Goal: Task Accomplishment & Management: Manage account settings

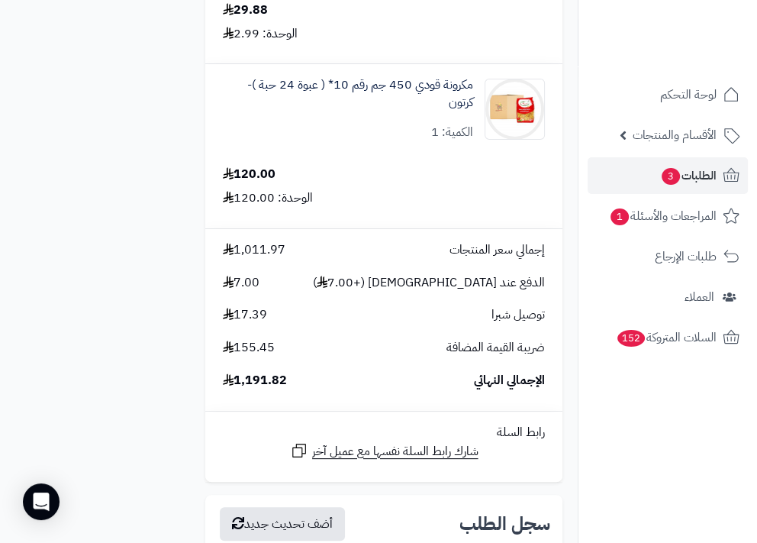
scroll to position [4510, 0]
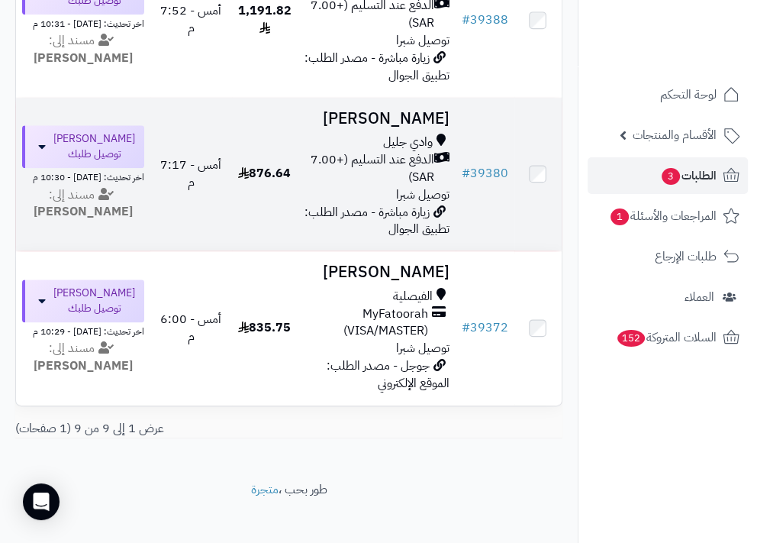
scroll to position [1249, 0]
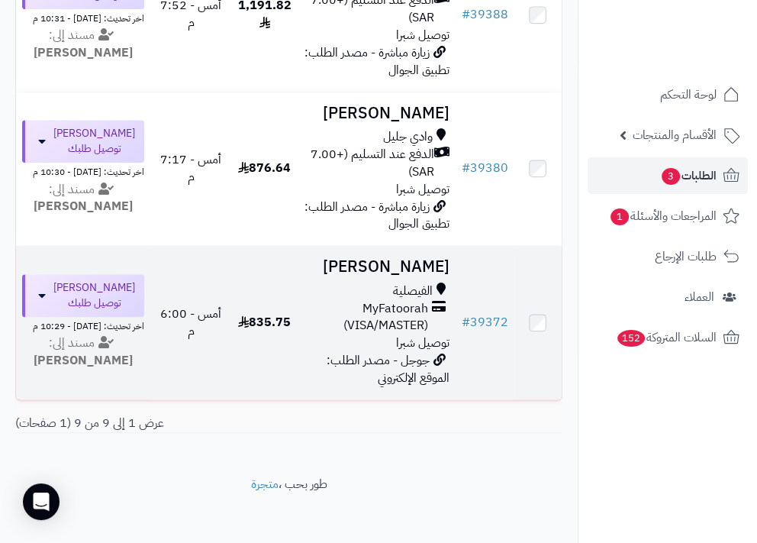
click at [411, 293] on span "الفيصلية" at bounding box center [413, 291] width 40 height 18
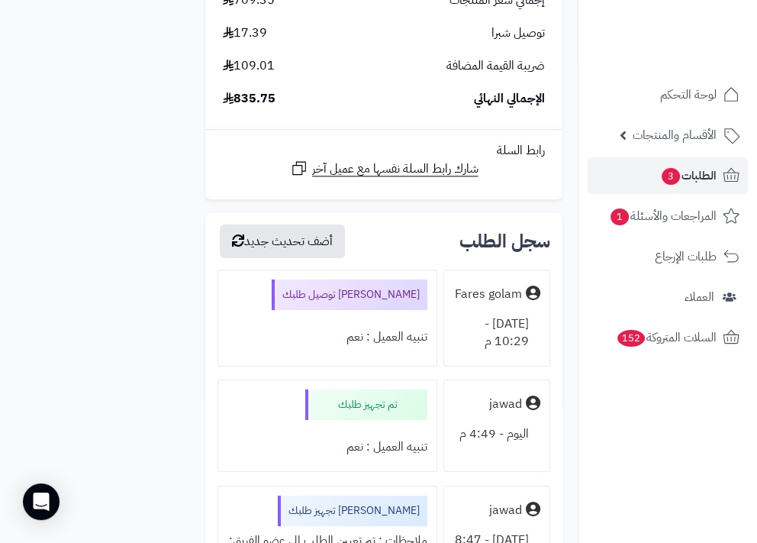
scroll to position [1388, 0]
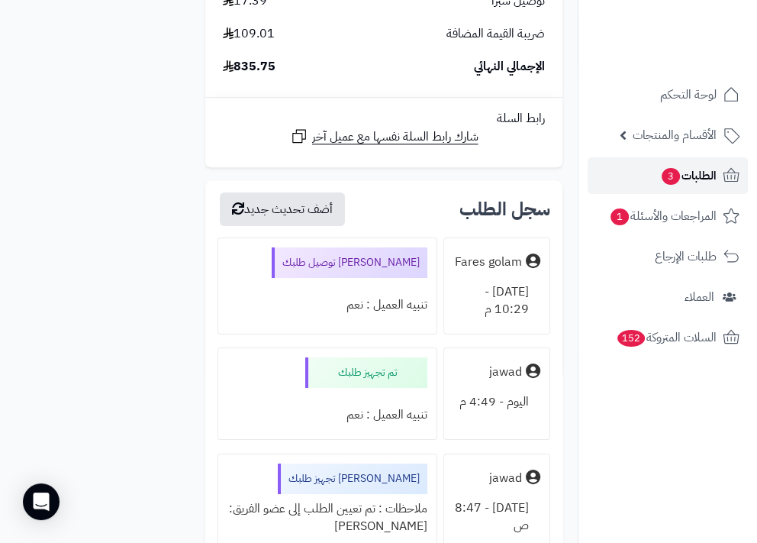
click at [643, 187] on link "الطلبات 3" at bounding box center [668, 175] width 160 height 37
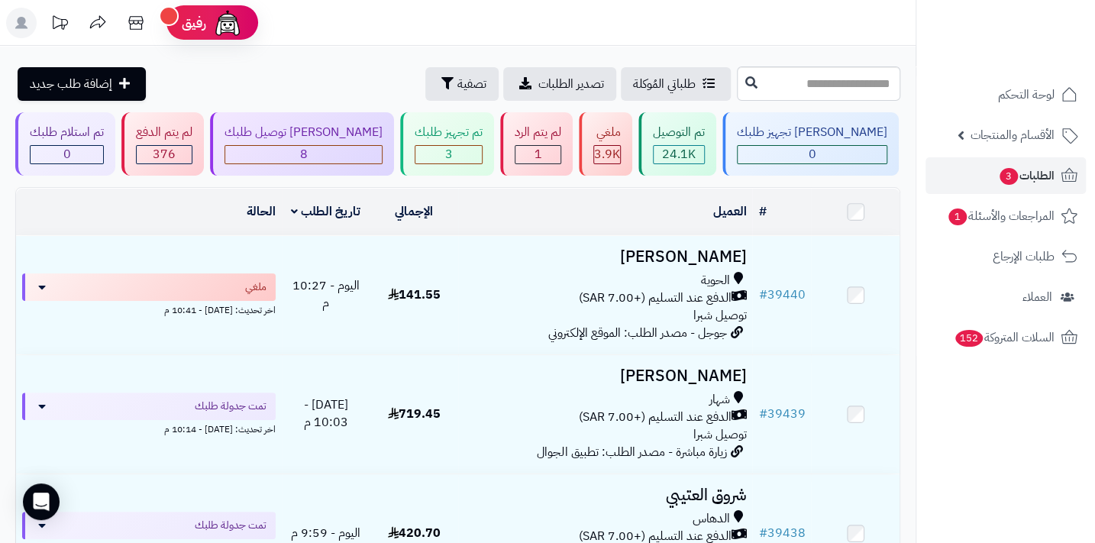
scroll to position [0, -38]
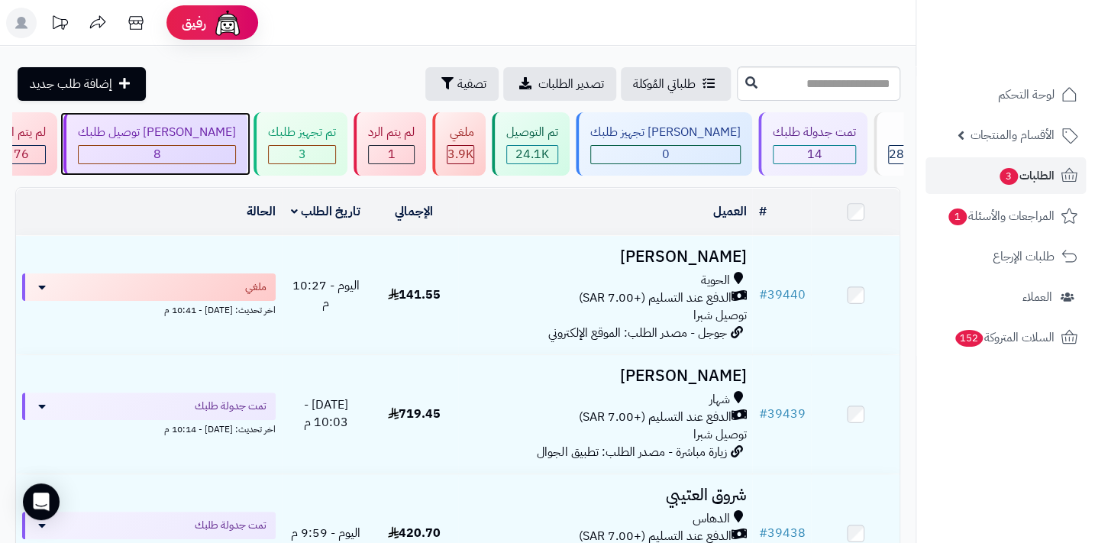
click at [235, 158] on div "8" at bounding box center [157, 155] width 156 height 18
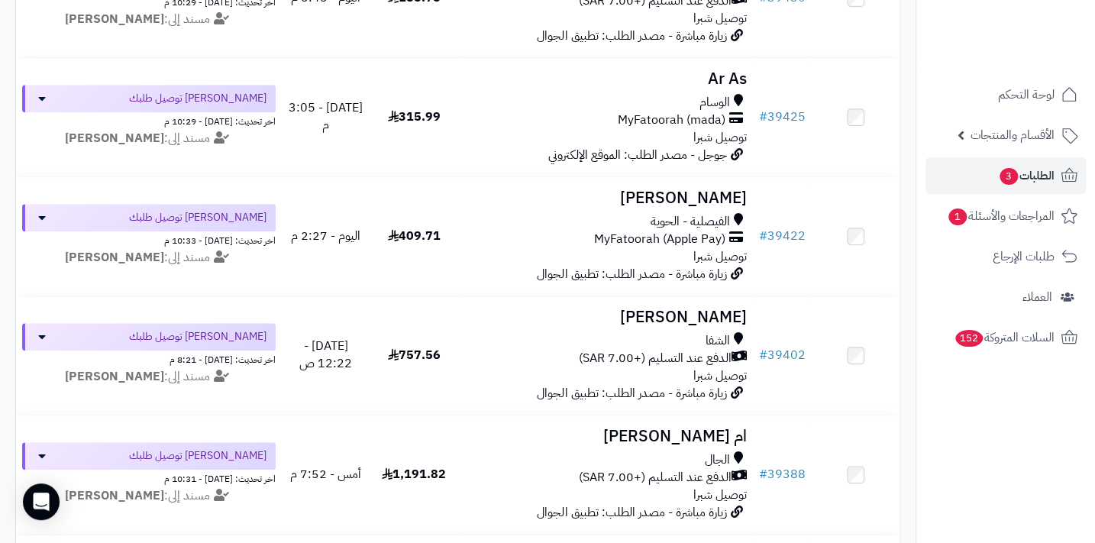
scroll to position [814, 0]
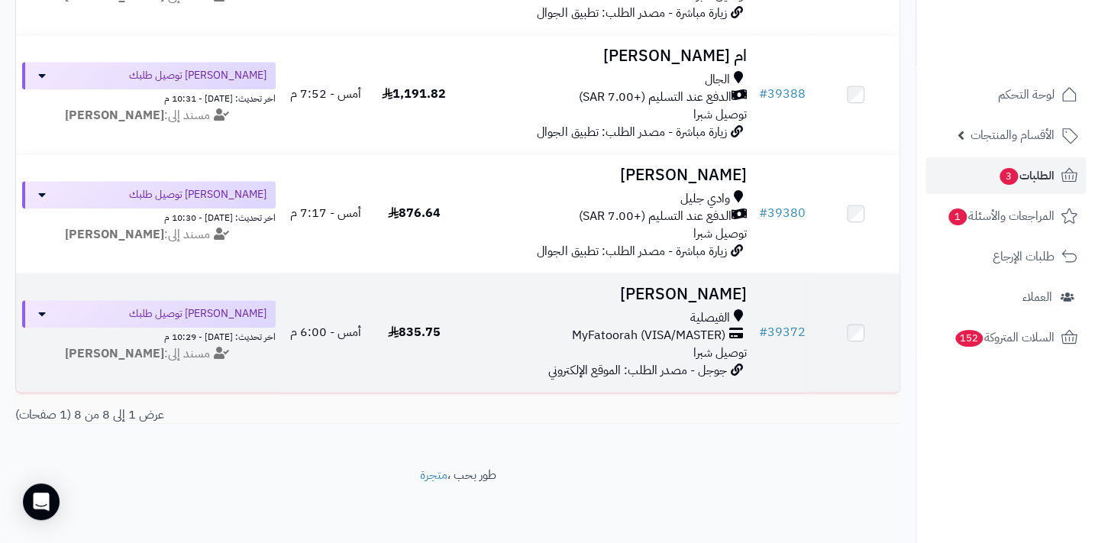
click at [679, 311] on div "الفيصلية" at bounding box center [605, 318] width 282 height 18
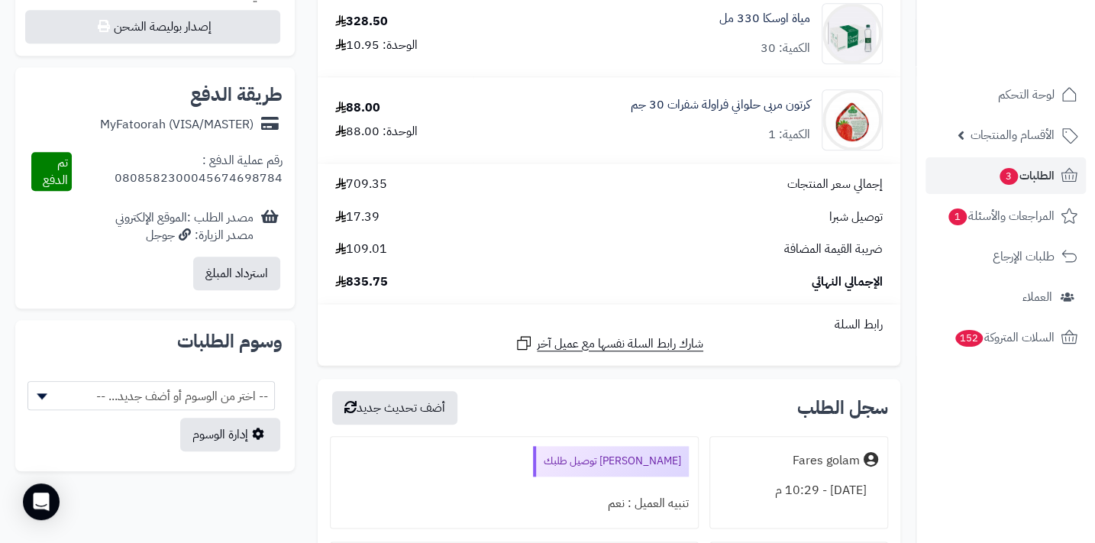
scroll to position [901, 0]
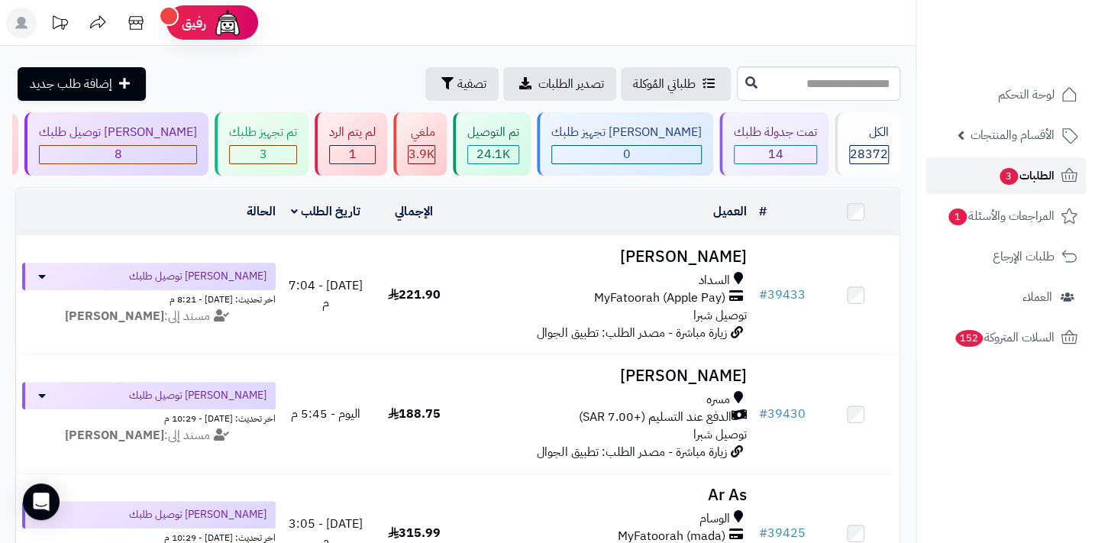
click at [999, 176] on span "3" at bounding box center [1008, 176] width 18 height 17
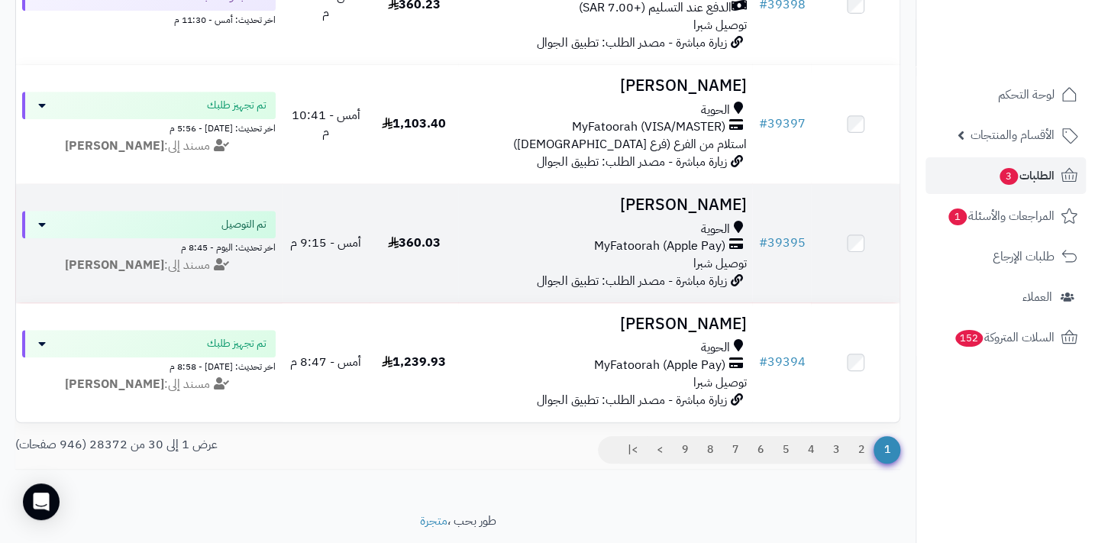
scroll to position [3306, 0]
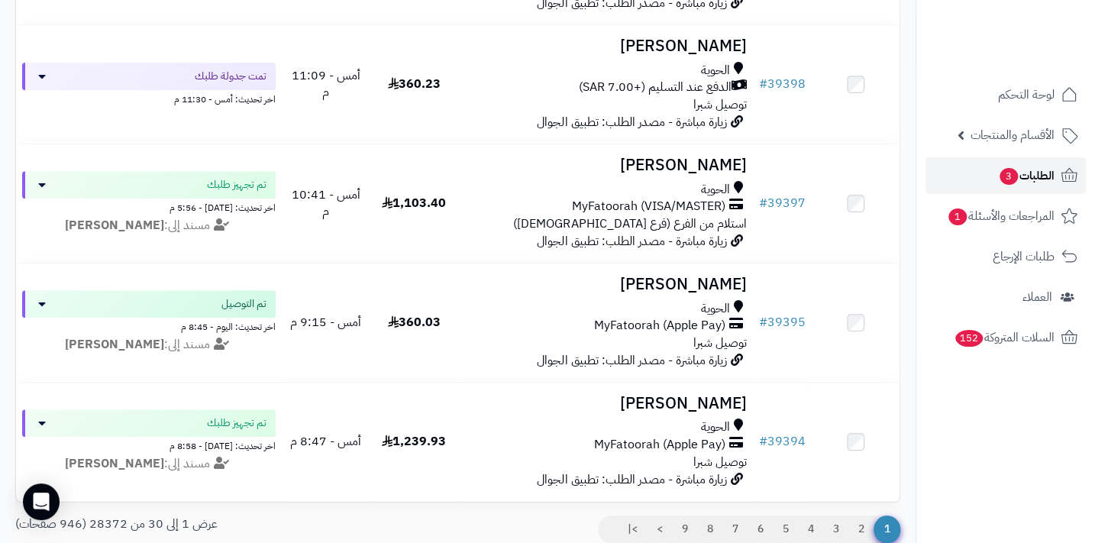
click at [988, 176] on link "الطلبات 3" at bounding box center [1005, 175] width 160 height 37
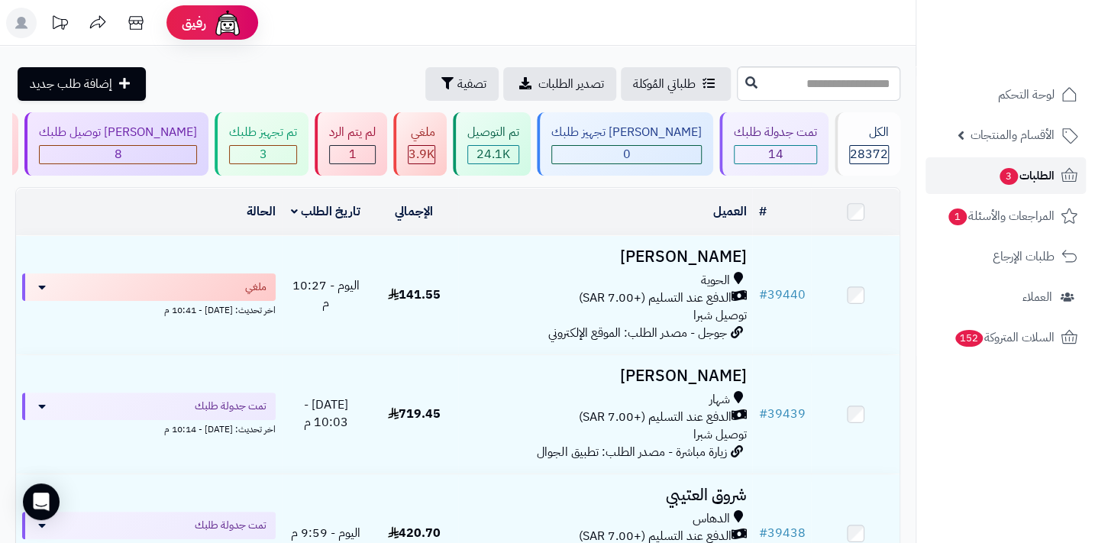
click at [1021, 167] on span "الطلبات 3" at bounding box center [1026, 175] width 56 height 21
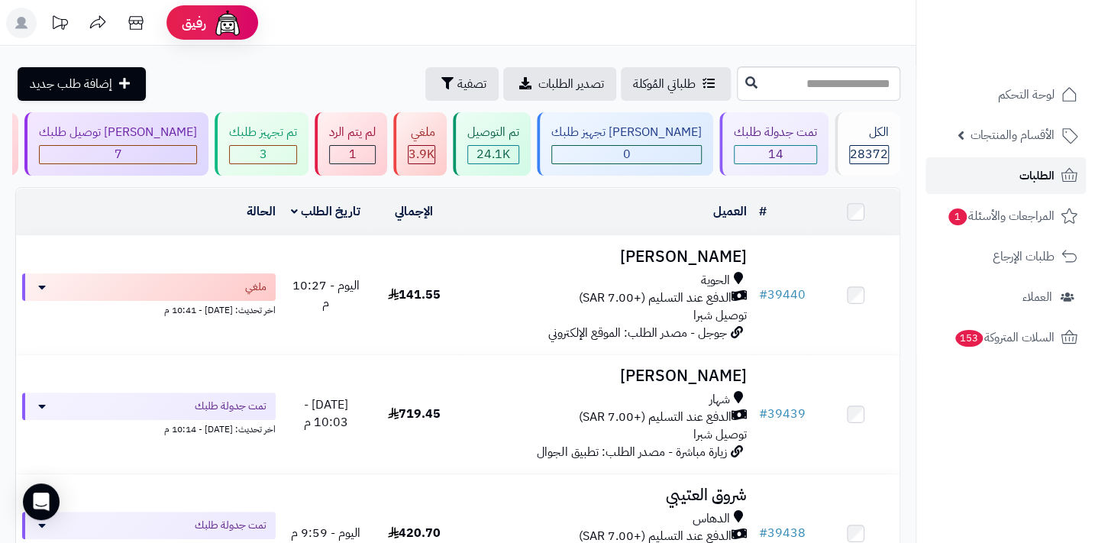
click at [1027, 172] on span "الطلبات" at bounding box center [1036, 175] width 35 height 21
click at [998, 175] on link "الطلبات" at bounding box center [1005, 175] width 160 height 37
click at [1015, 189] on link "الطلبات" at bounding box center [1005, 175] width 160 height 37
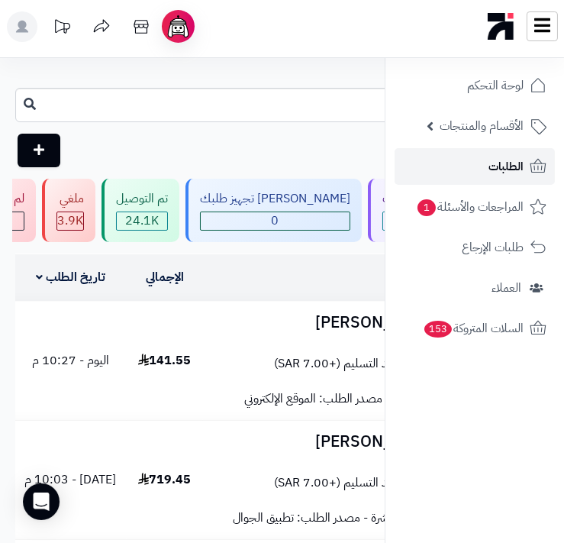
click at [524, 169] on link "الطلبات" at bounding box center [475, 166] width 160 height 37
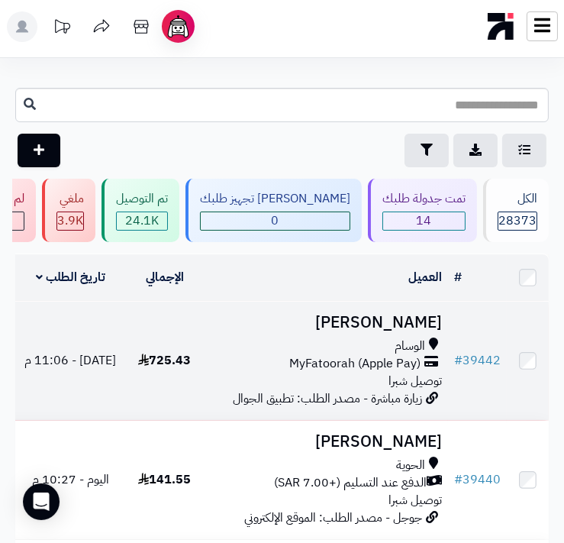
click at [373, 331] on h3 "[PERSON_NAME]" at bounding box center [325, 323] width 233 height 18
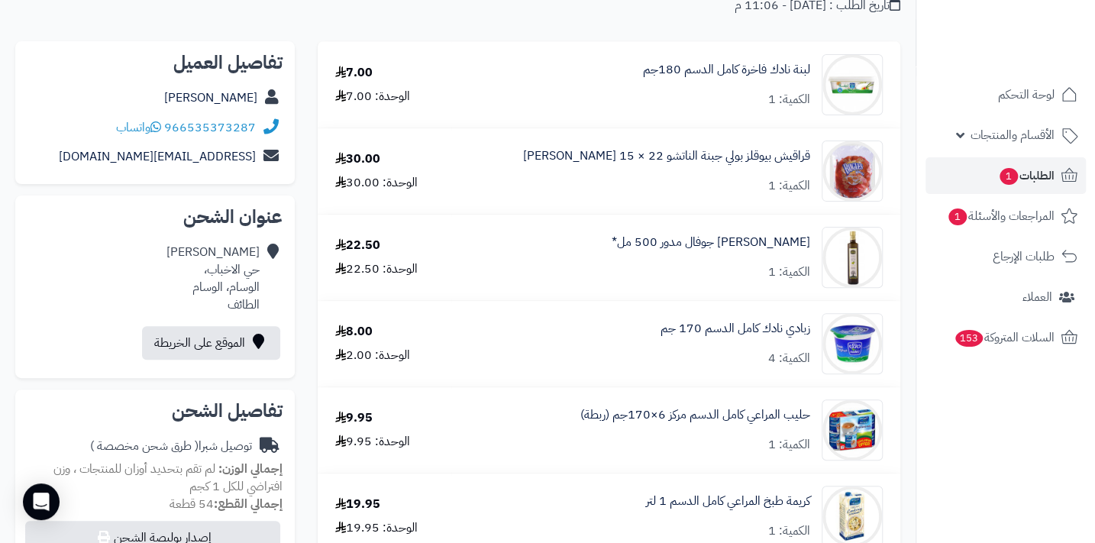
scroll to position [66, 0]
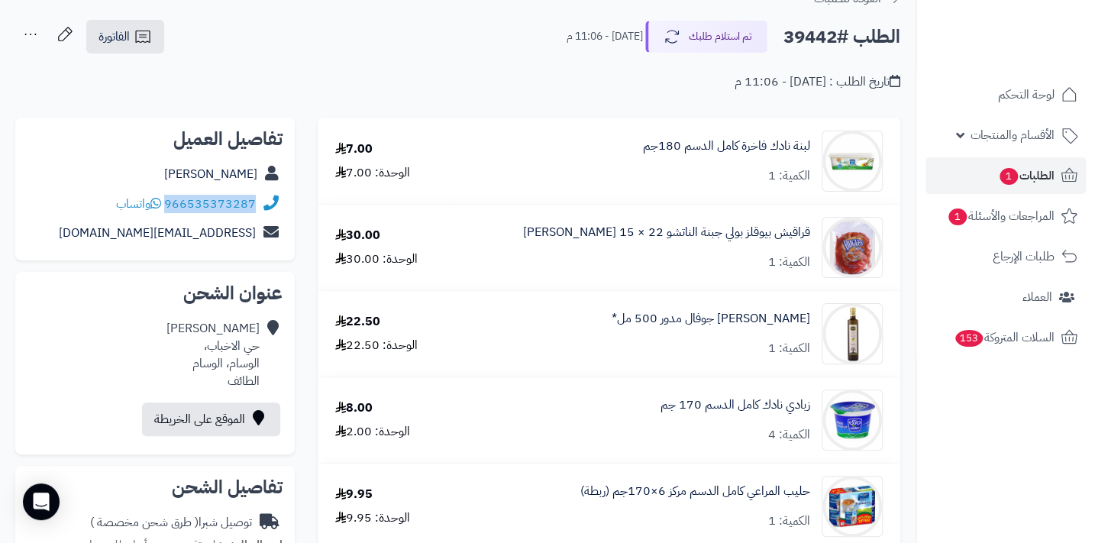
drag, startPoint x: 167, startPoint y: 198, endPoint x: 257, endPoint y: 204, distance: 90.2
click at [257, 204] on div "966535373287 واتساب" at bounding box center [154, 204] width 255 height 30
copy div "966535373287"
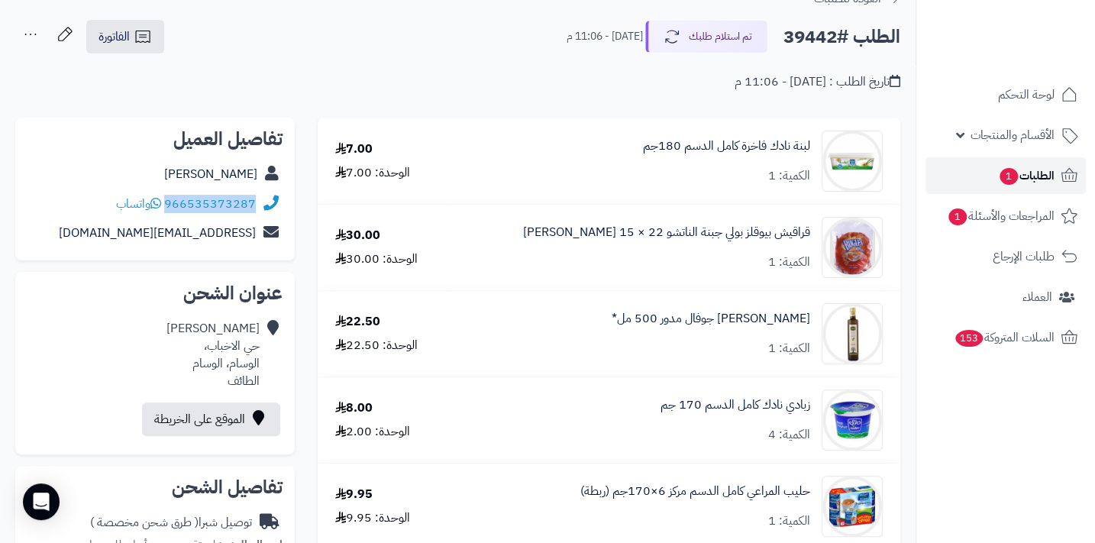
click at [563, 171] on span "1" at bounding box center [1008, 176] width 18 height 17
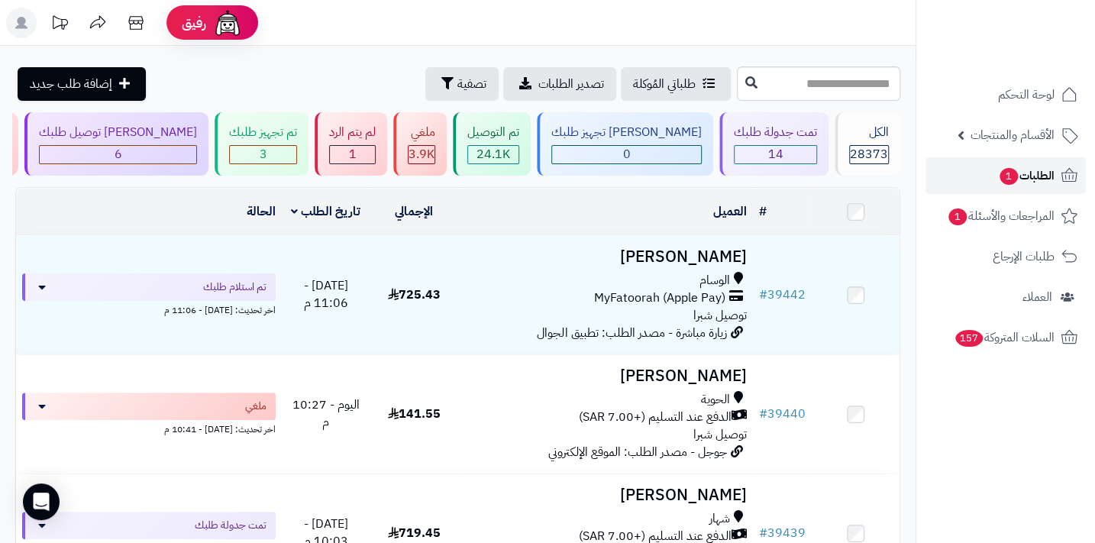
click at [1029, 185] on span "الطلبات 1" at bounding box center [1026, 175] width 56 height 21
click at [1030, 181] on span "الطلبات 1" at bounding box center [1026, 175] width 56 height 21
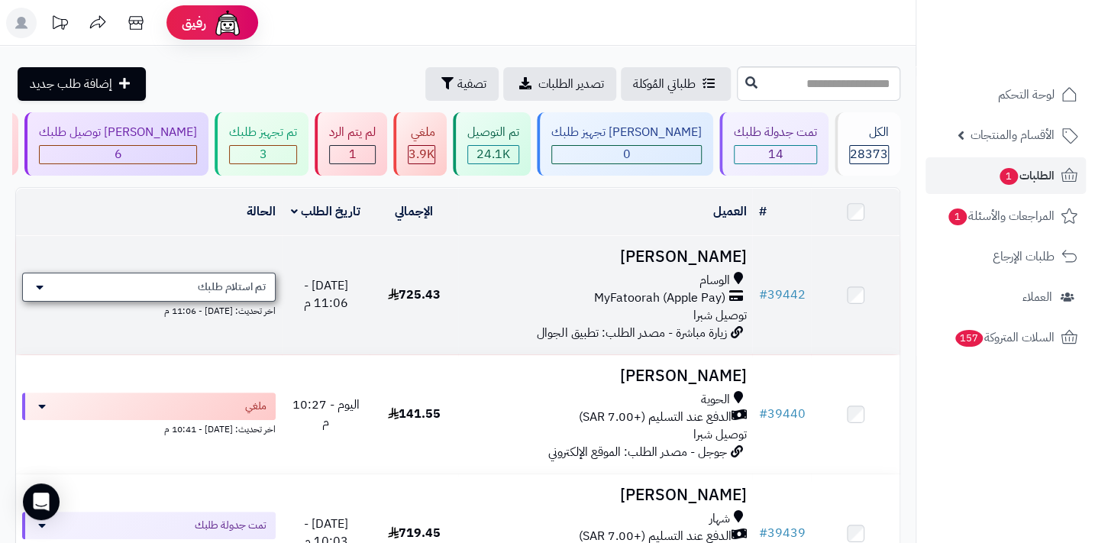
click at [245, 293] on span "تم استلام طلبك" at bounding box center [232, 286] width 68 height 15
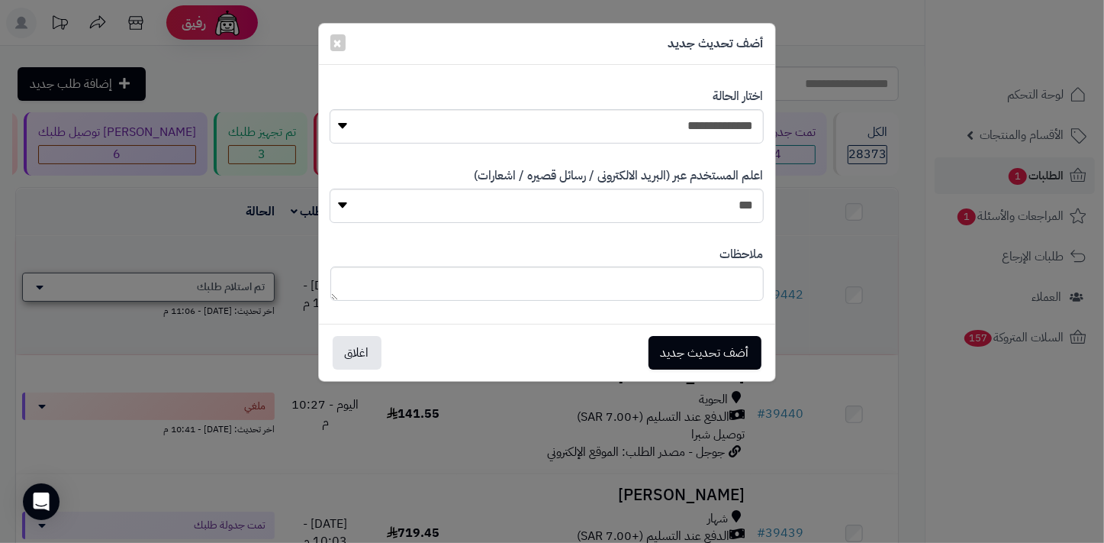
click at [245, 293] on div "**********" at bounding box center [552, 271] width 1104 height 543
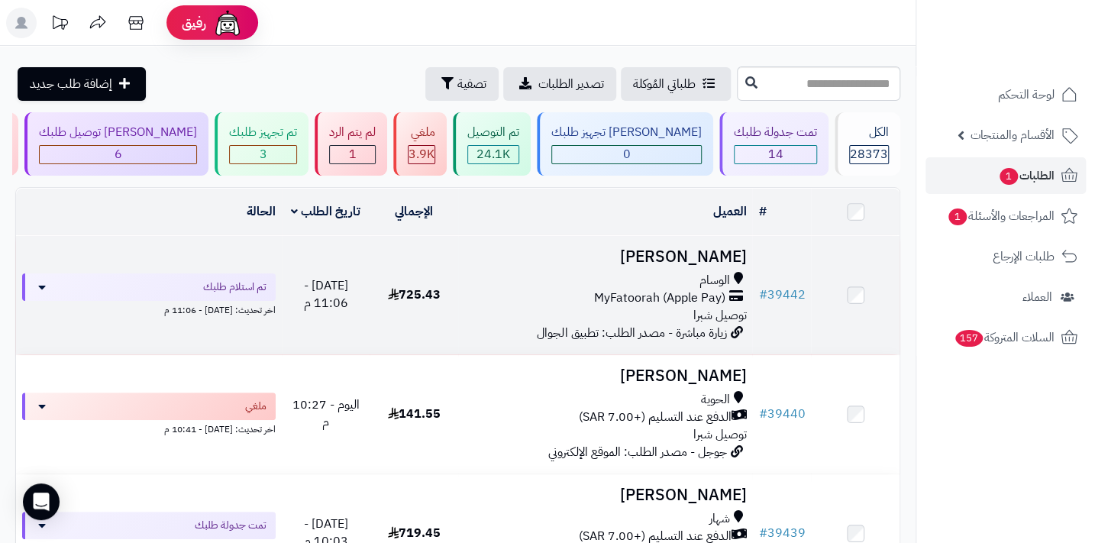
click at [685, 307] on span "MyFatoorah (Apple Pay)" at bounding box center [658, 298] width 131 height 18
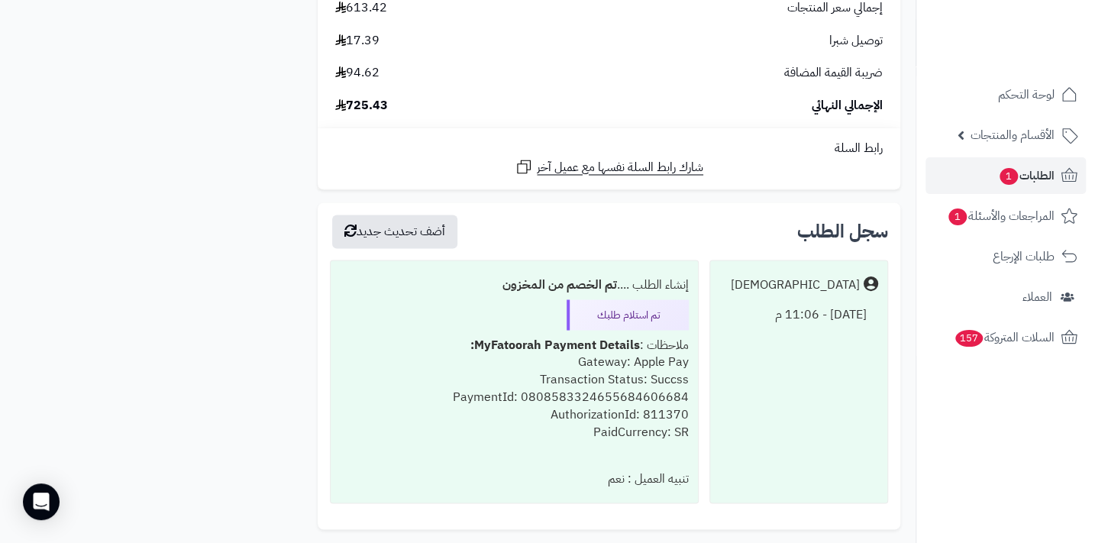
scroll to position [4367, 0]
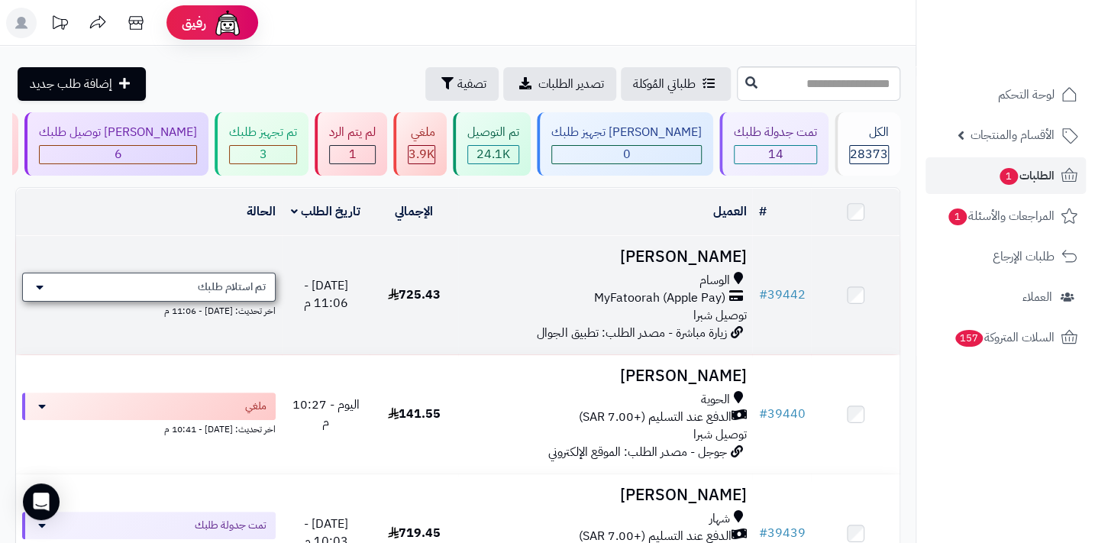
click at [196, 301] on div "تم استلام طلبك" at bounding box center [148, 286] width 253 height 29
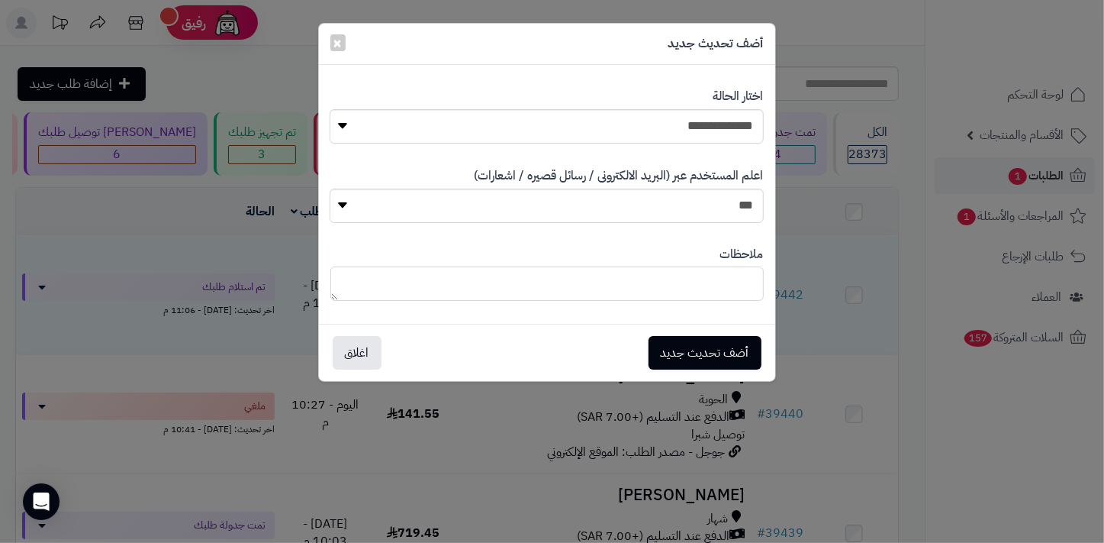
click at [685, 275] on textarea at bounding box center [547, 283] width 434 height 34
drag, startPoint x: 624, startPoint y: 281, endPoint x: 775, endPoint y: 274, distance: 151.3
click at [775, 274] on div "**********" at bounding box center [547, 202] width 458 height 359
type textarea "**********"
click at [688, 353] on button "أضف تحديث جديد" at bounding box center [705, 352] width 113 height 34
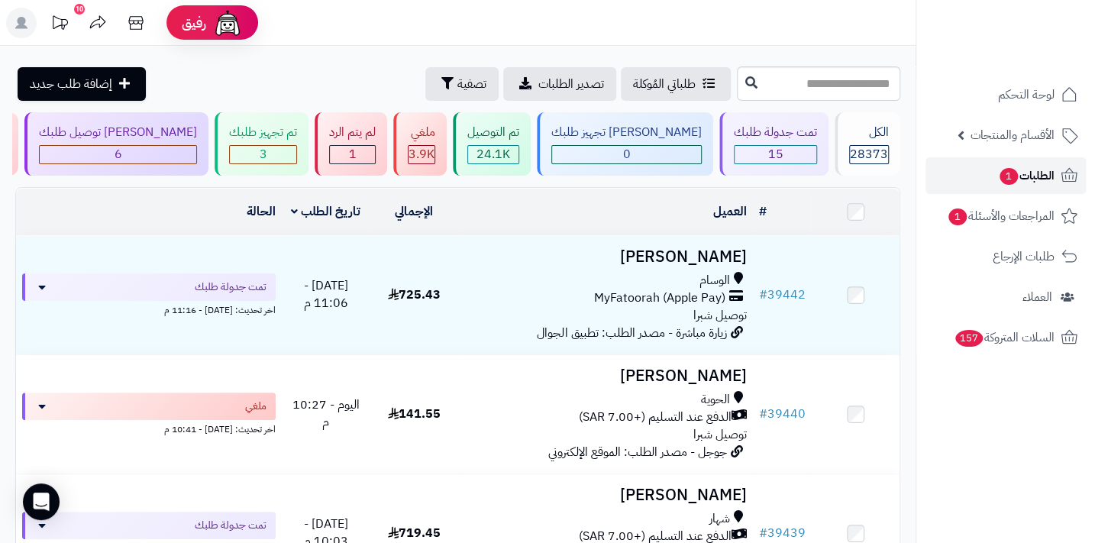
click at [998, 173] on span "الطلبات 1" at bounding box center [1026, 175] width 56 height 21
click at [296, 147] on div "3" at bounding box center [263, 155] width 66 height 18
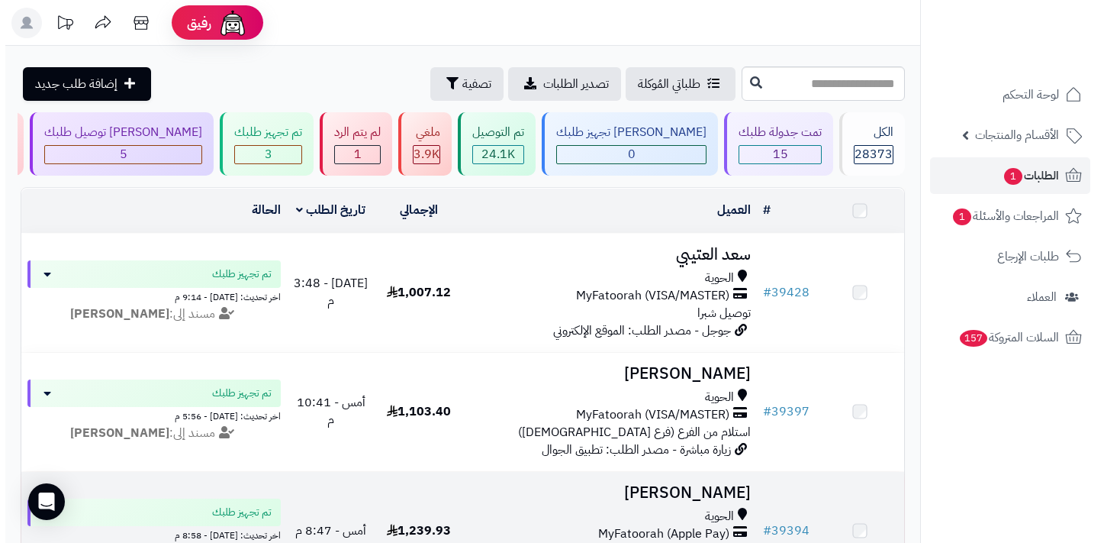
scroll to position [218, 0]
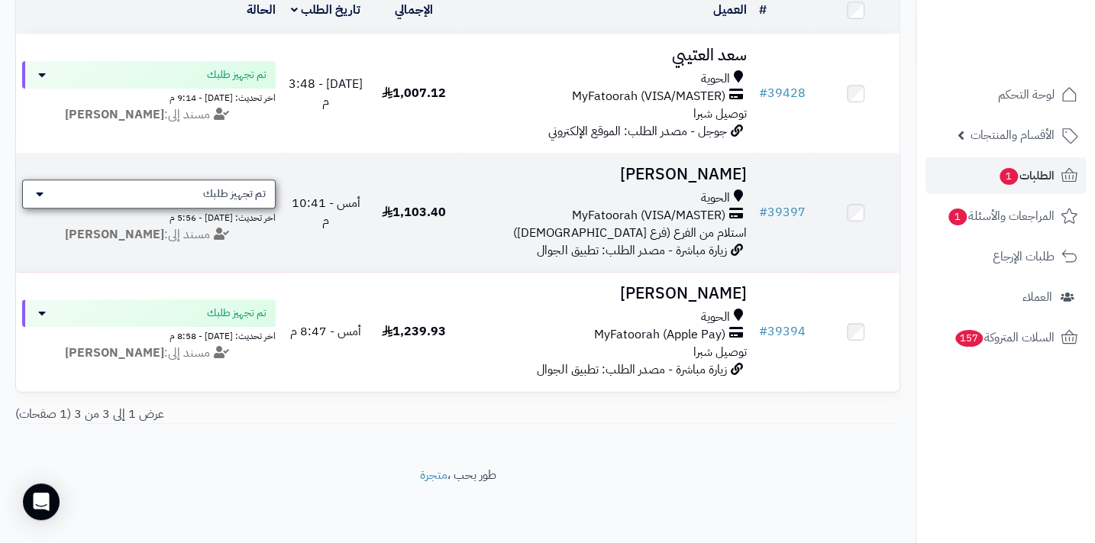
click at [253, 192] on div "تم تجهيز طلبك" at bounding box center [148, 193] width 253 height 29
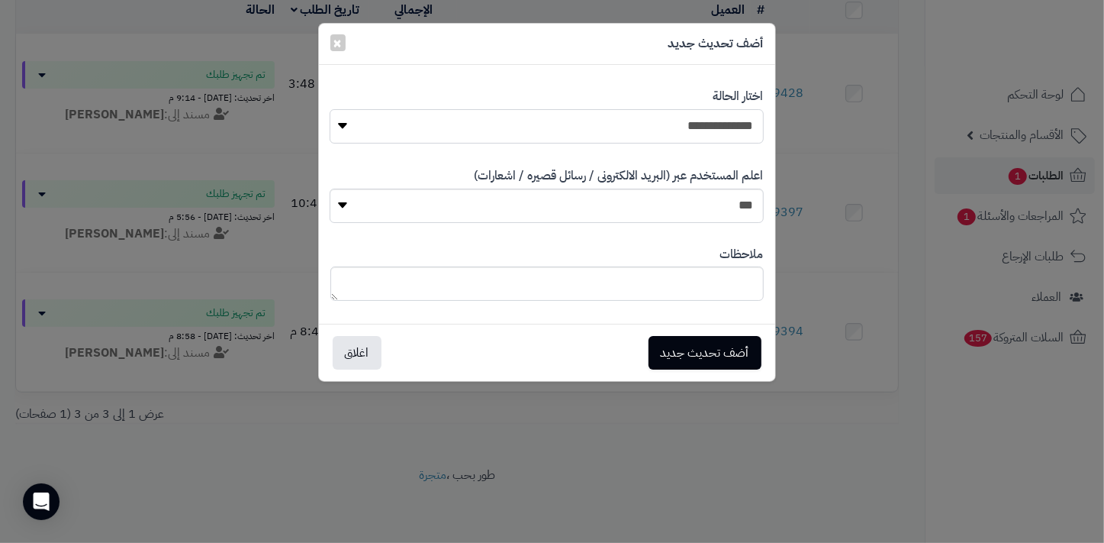
click at [720, 134] on select "**********" at bounding box center [547, 126] width 434 height 34
select select "*"
click at [330, 109] on select "**********" at bounding box center [547, 126] width 434 height 34
click at [653, 279] on textarea at bounding box center [547, 283] width 434 height 34
type textarea "***"
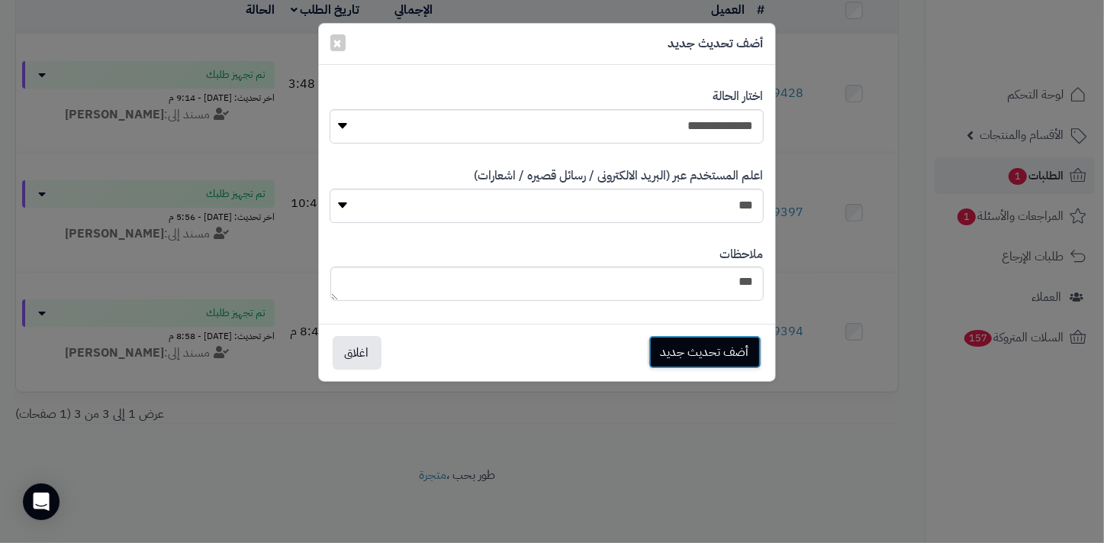
click at [722, 358] on button "أضف تحديث جديد" at bounding box center [705, 352] width 113 height 34
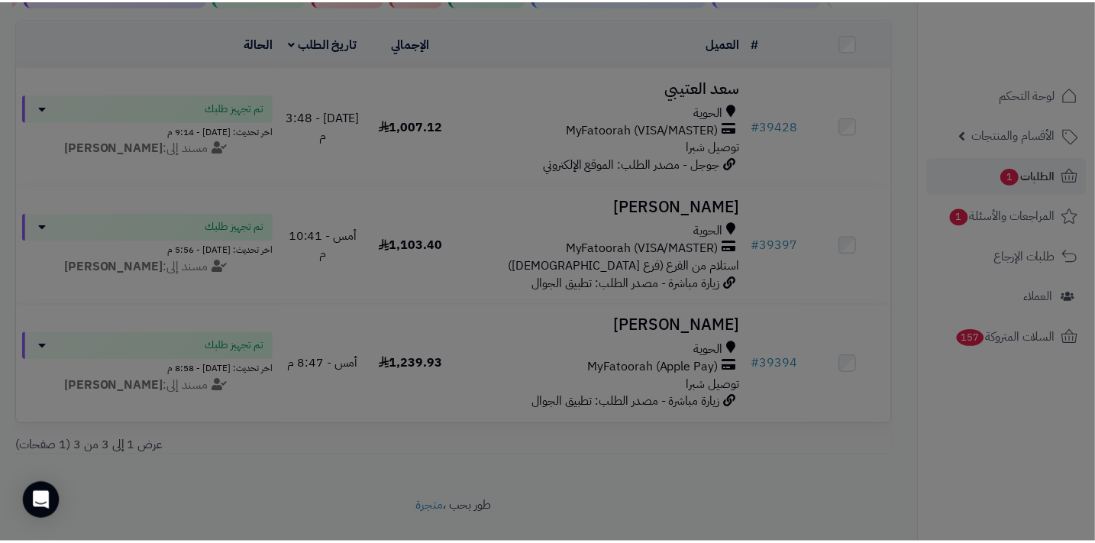
scroll to position [267, 0]
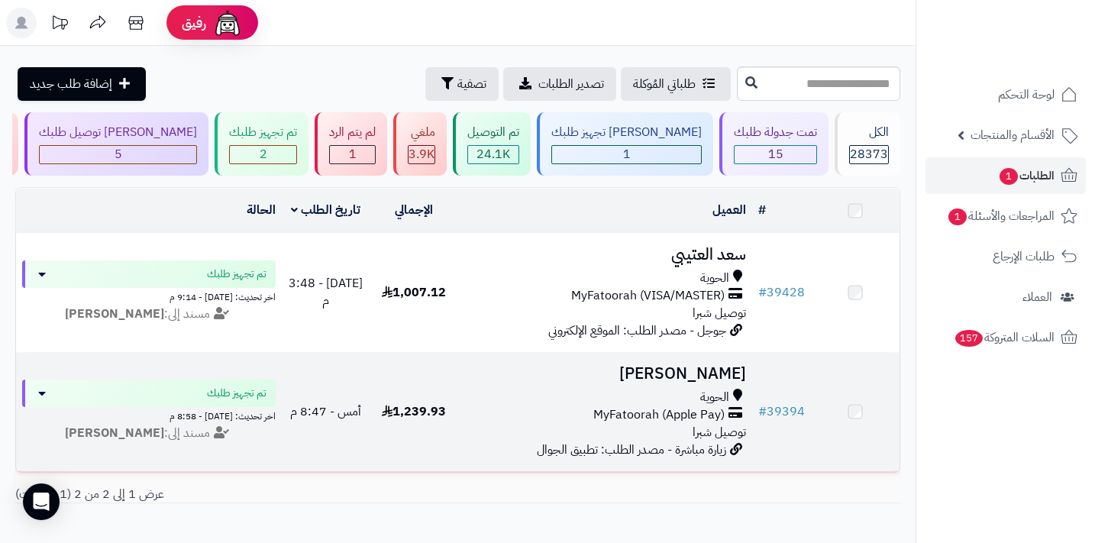
scroll to position [99, 0]
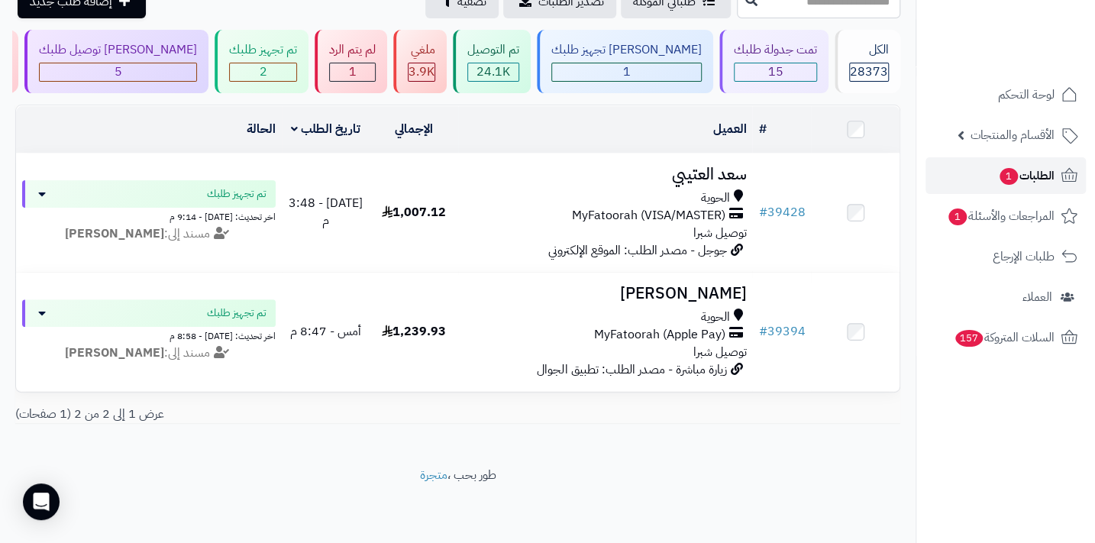
click at [1008, 177] on span "1" at bounding box center [1008, 176] width 20 height 18
click at [630, 63] on span "1" at bounding box center [627, 72] width 8 height 18
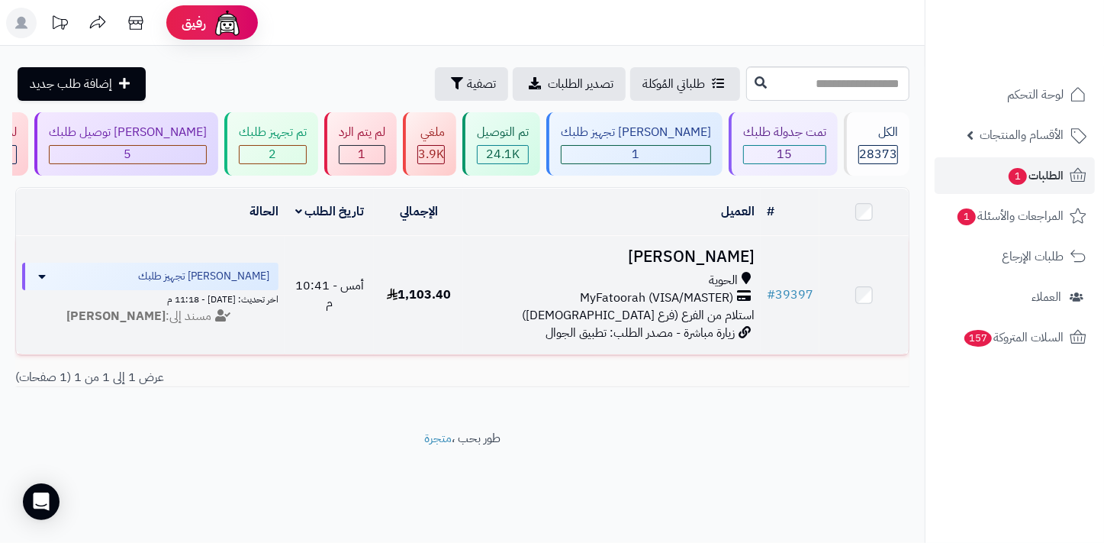
click at [601, 303] on span "MyFatoorah (VISA/MASTER)" at bounding box center [656, 298] width 153 height 18
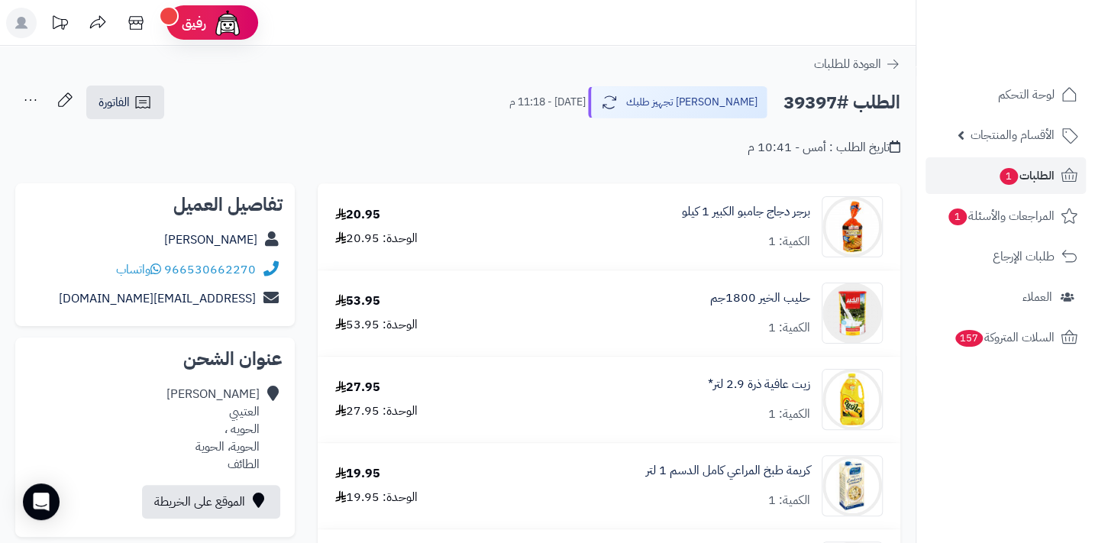
click at [23, 98] on icon at bounding box center [30, 100] width 31 height 31
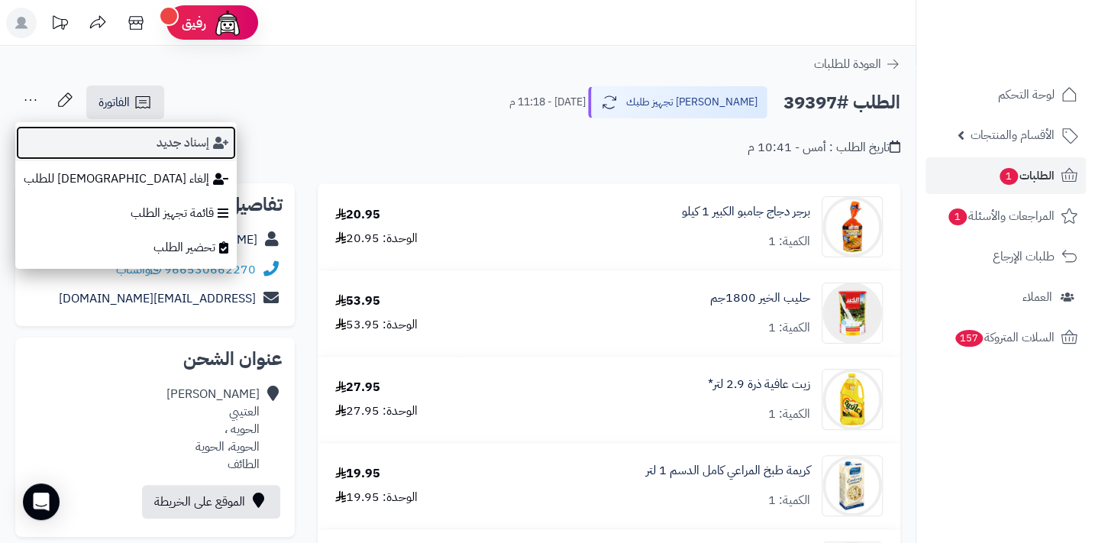
click at [100, 147] on button "إسناد جديد" at bounding box center [125, 142] width 221 height 35
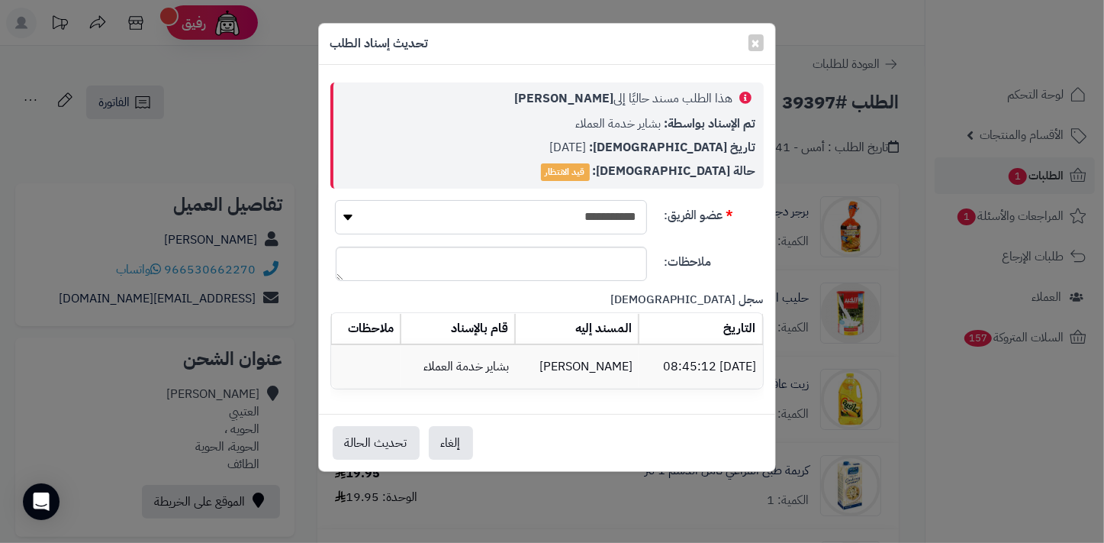
click at [529, 214] on select "**********" at bounding box center [490, 217] width 311 height 34
select select "**"
click at [335, 200] on select "**********" at bounding box center [490, 217] width 311 height 34
click at [376, 444] on button "تحديث الحالة" at bounding box center [376, 442] width 87 height 34
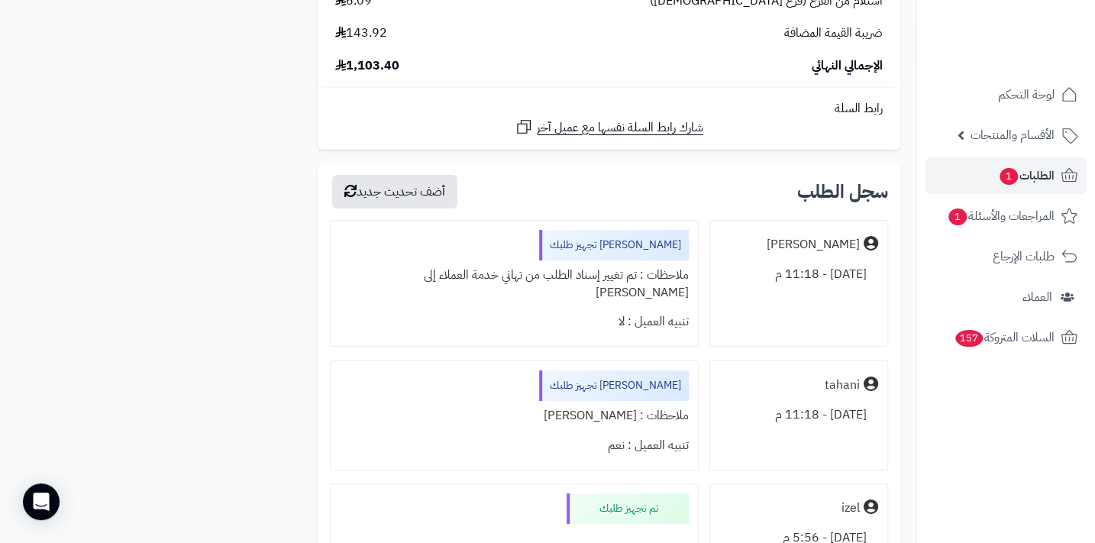
scroll to position [5898, 0]
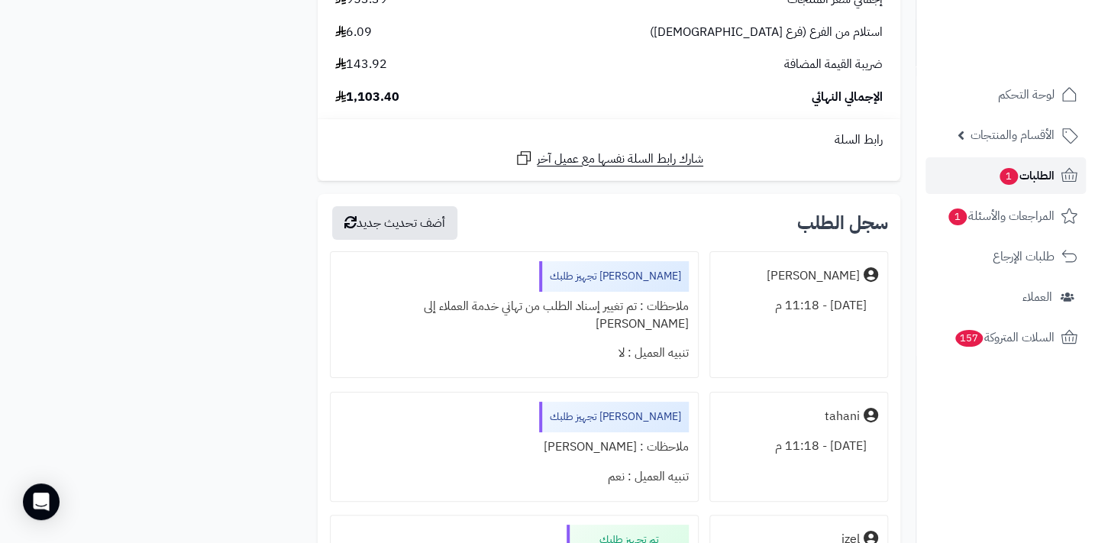
click at [1036, 165] on span "الطلبات 1" at bounding box center [1026, 175] width 56 height 21
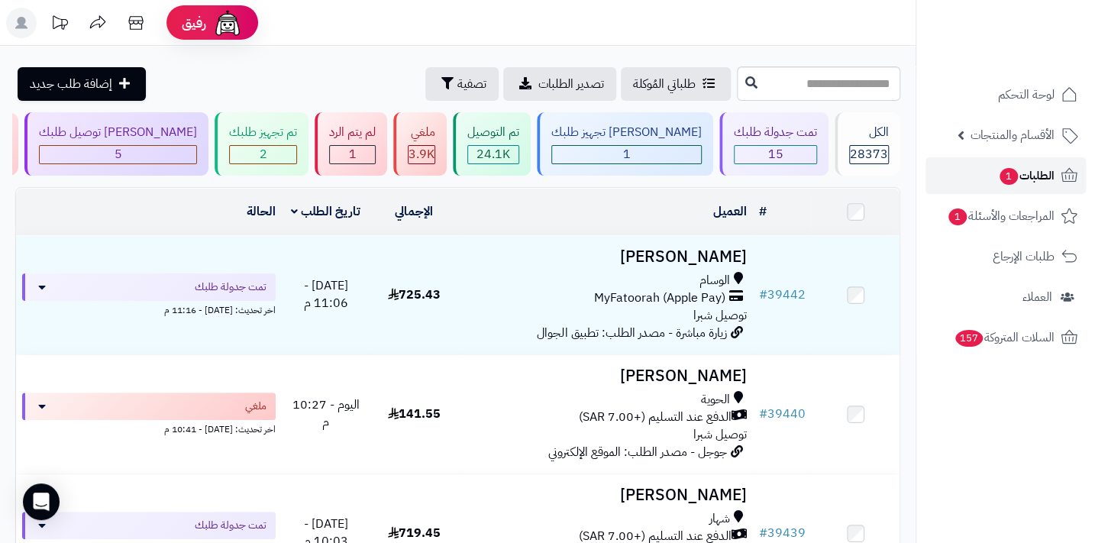
click at [1035, 178] on span "الطلبات 1" at bounding box center [1026, 175] width 56 height 21
click at [196, 158] on div "5" at bounding box center [118, 155] width 156 height 18
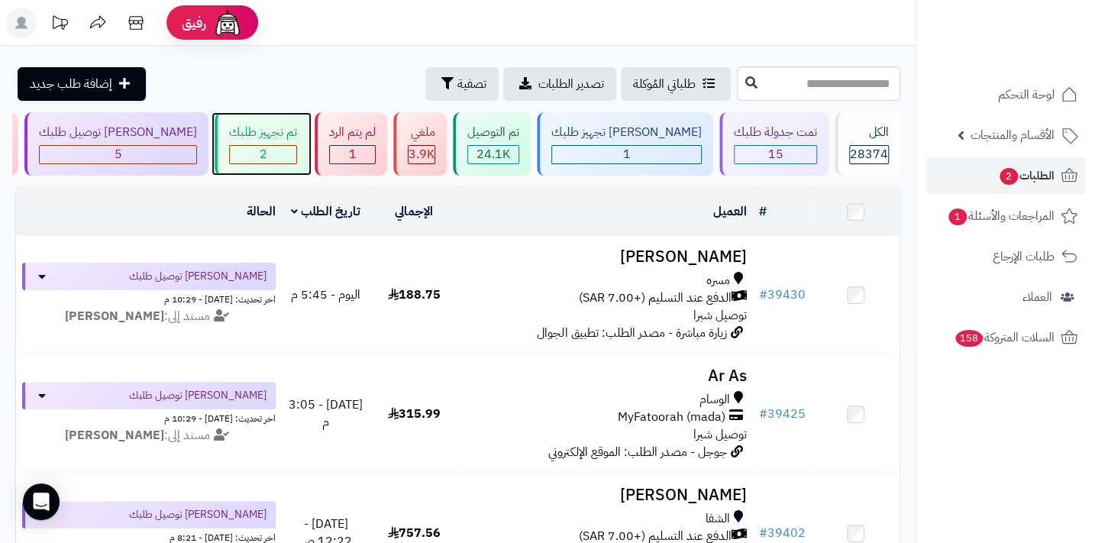
click at [296, 156] on div "2" at bounding box center [263, 155] width 66 height 18
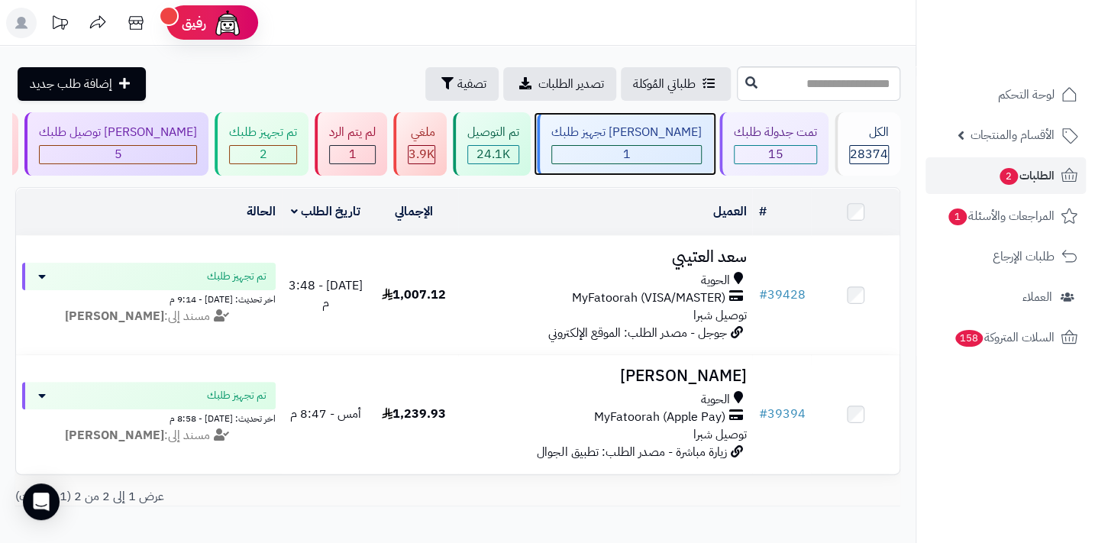
click at [691, 148] on div "1" at bounding box center [626, 155] width 149 height 18
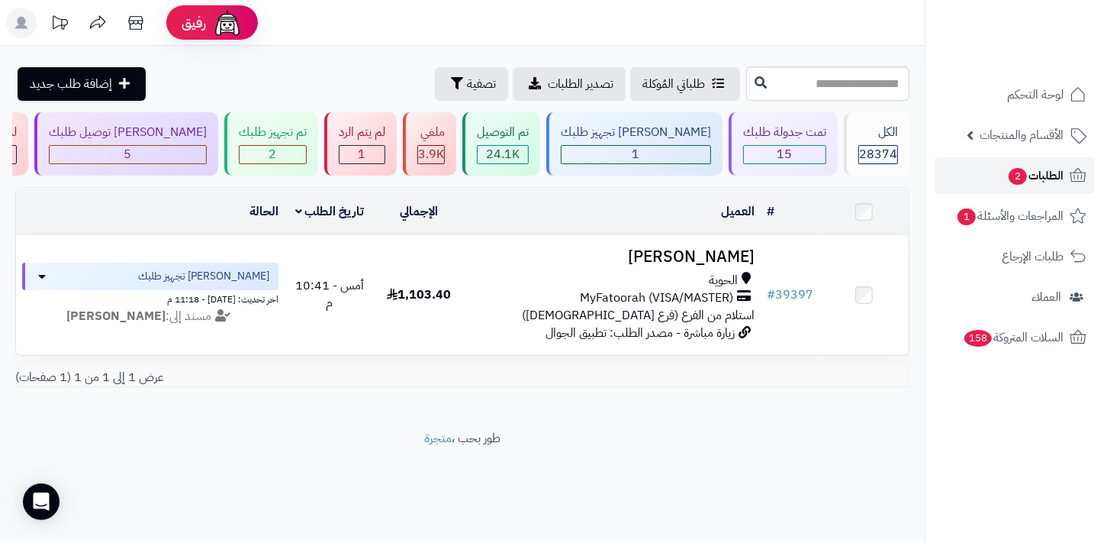
click at [1031, 175] on span "الطلبات 2" at bounding box center [1036, 175] width 56 height 21
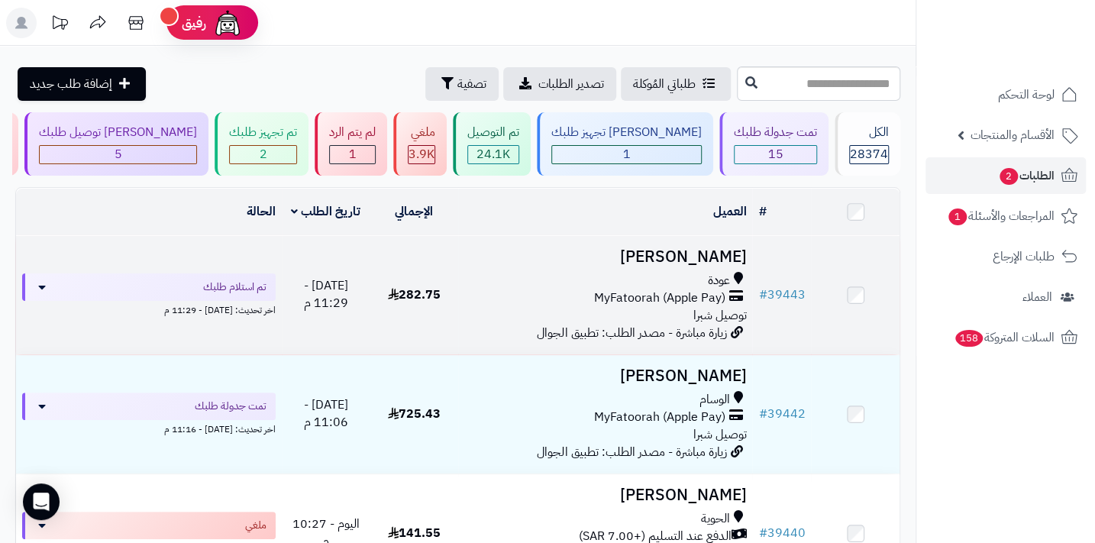
click at [695, 266] on h3 "[PERSON_NAME]" at bounding box center [605, 257] width 282 height 18
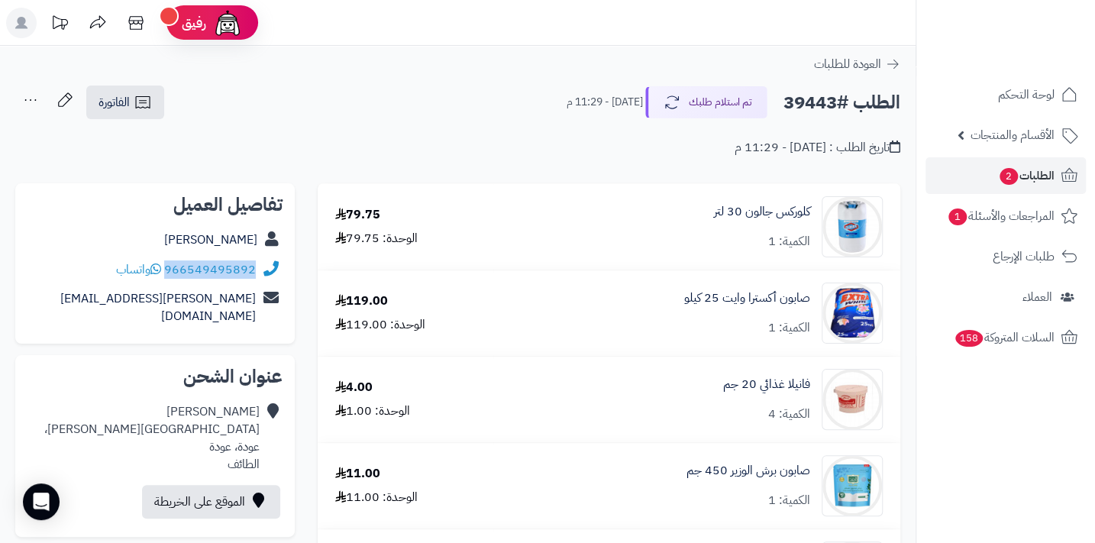
drag, startPoint x: 166, startPoint y: 267, endPoint x: 260, endPoint y: 268, distance: 93.1
click at [260, 268] on div "966549495892 واتساب" at bounding box center [154, 270] width 255 height 30
copy div "966549495892"
click at [1047, 175] on span "الطلبات 2" at bounding box center [1026, 175] width 56 height 21
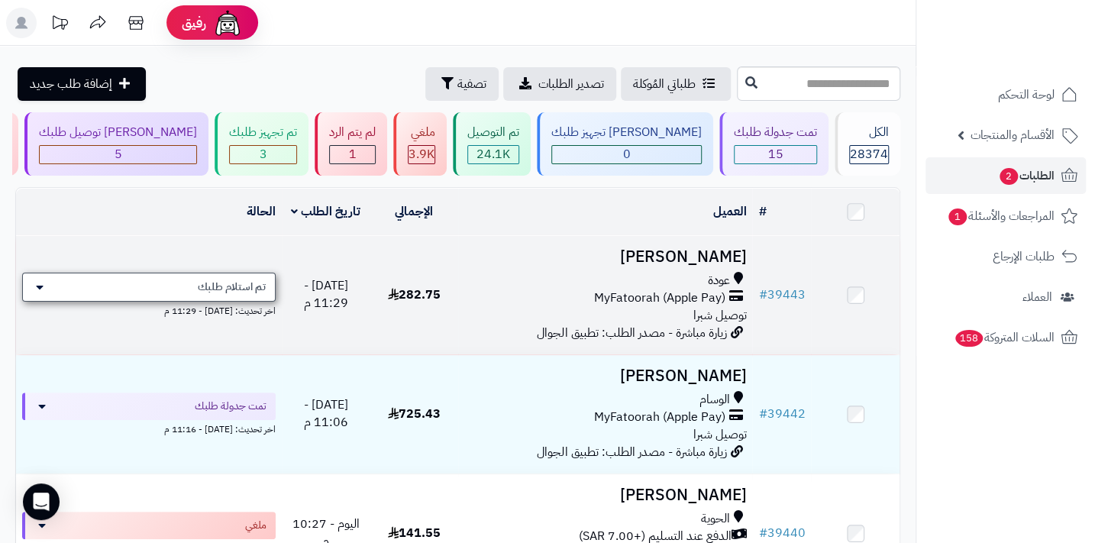
click at [228, 282] on div "تم استلام طلبك" at bounding box center [148, 286] width 253 height 29
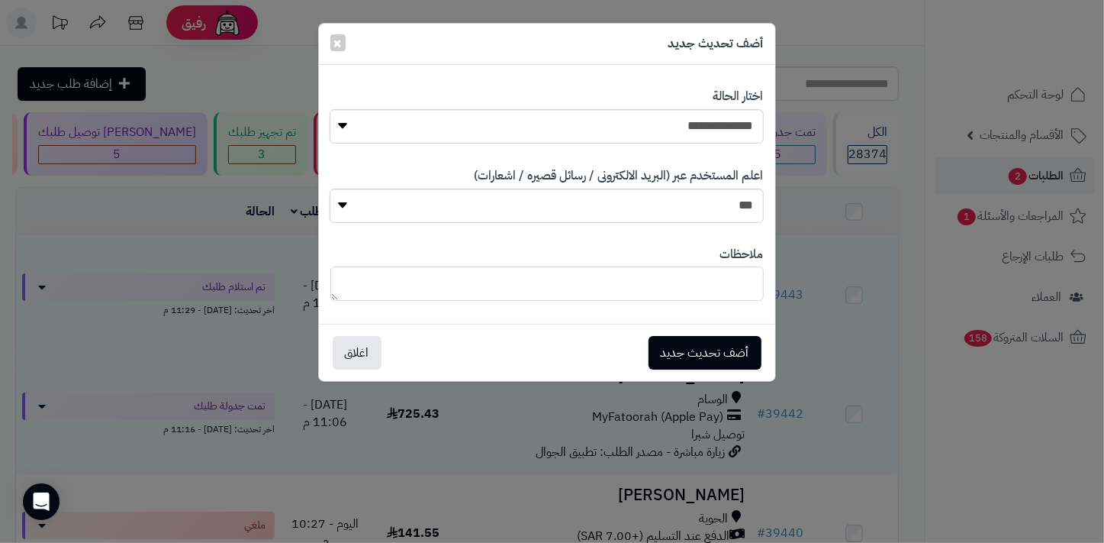
click at [664, 272] on textarea at bounding box center [547, 283] width 434 height 34
paste textarea "**********"
type textarea "**********"
click at [706, 347] on button "أضف تحديث جديد" at bounding box center [705, 352] width 113 height 34
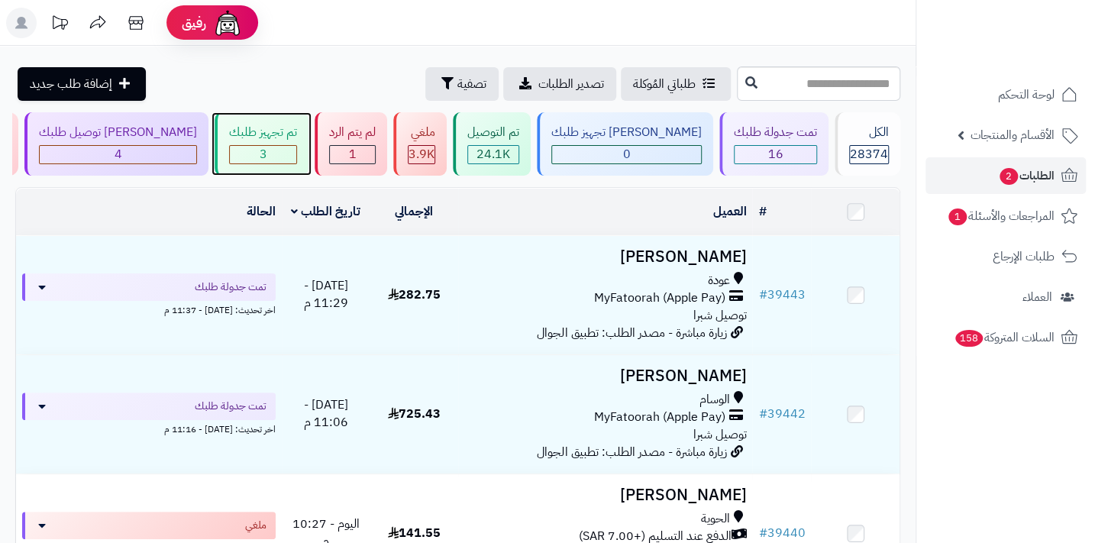
click at [296, 156] on div "3" at bounding box center [263, 155] width 66 height 18
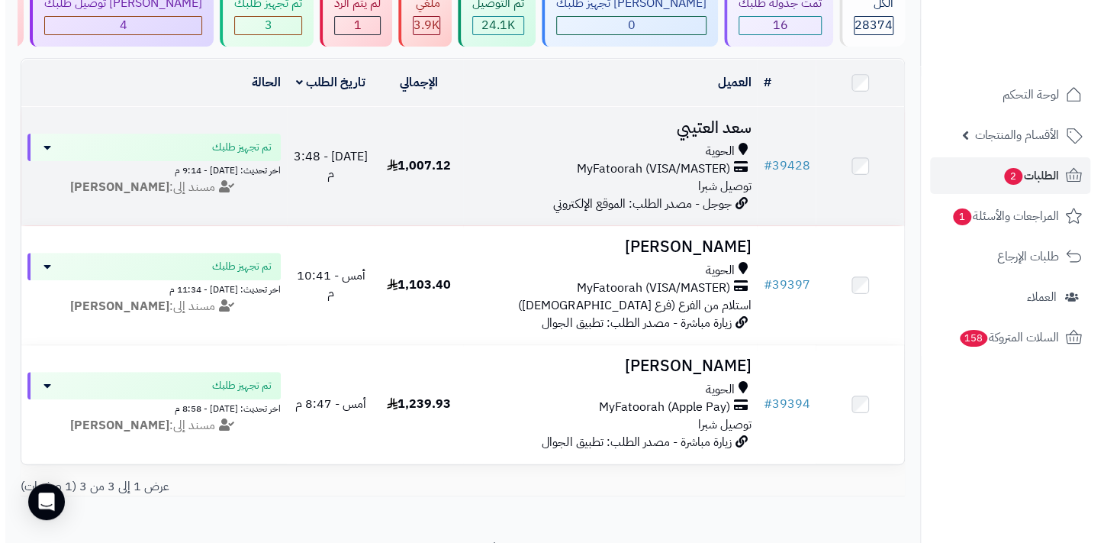
scroll to position [138, 0]
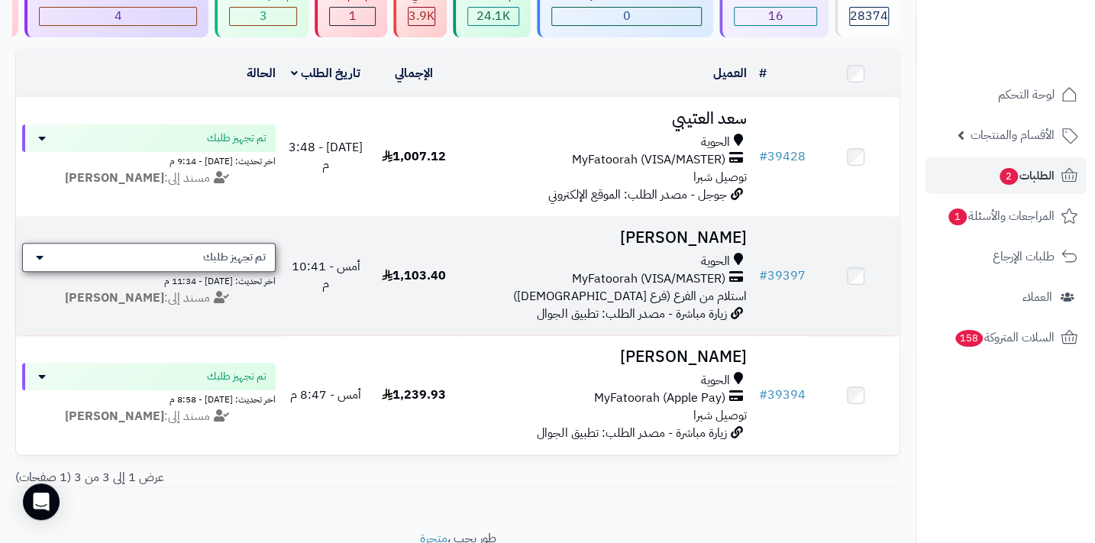
click at [250, 265] on span "تم تجهيز طلبك" at bounding box center [234, 257] width 63 height 15
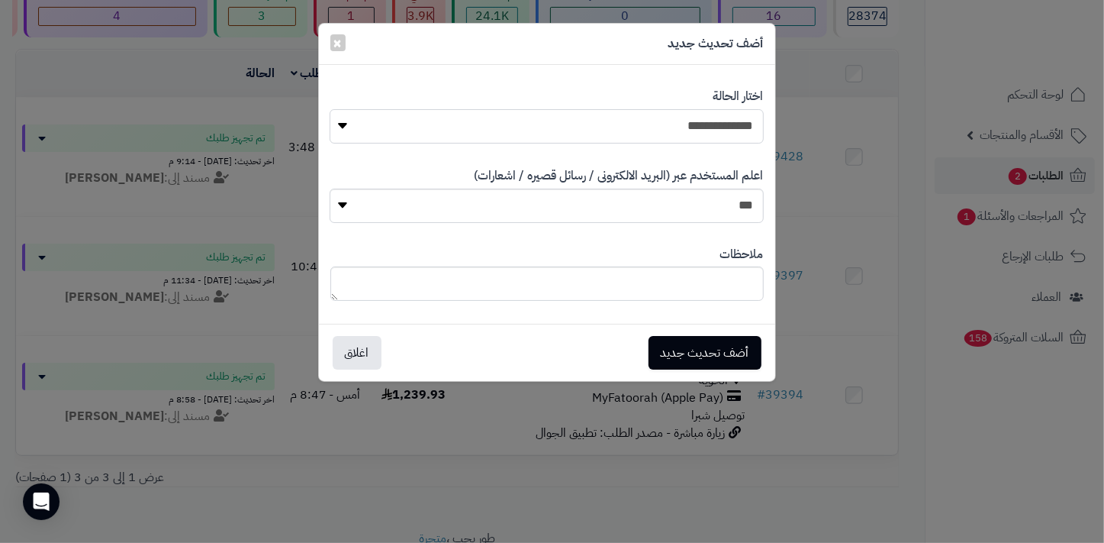
click at [731, 132] on select "**********" at bounding box center [547, 126] width 434 height 34
select select "*"
click at [330, 109] on select "**********" at bounding box center [547, 126] width 434 height 34
click at [683, 353] on button "أضف تحديث جديد" at bounding box center [705, 352] width 113 height 34
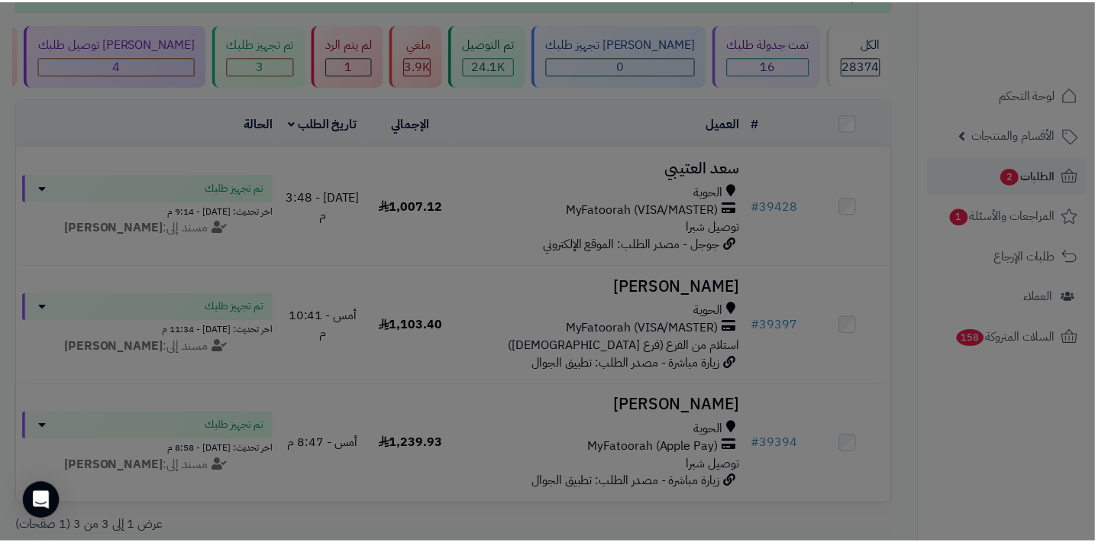
scroll to position [188, 0]
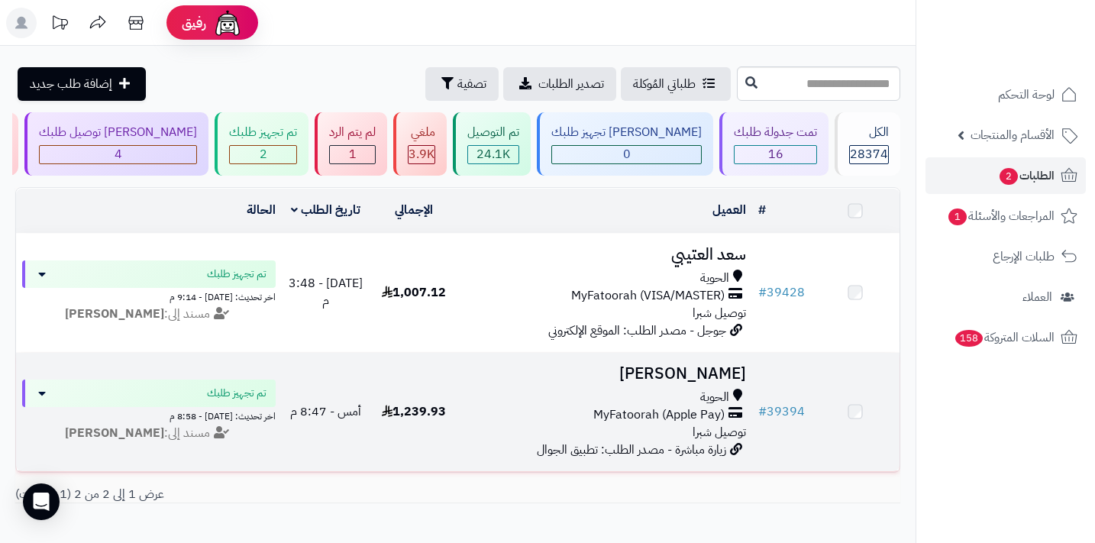
scroll to position [99, 0]
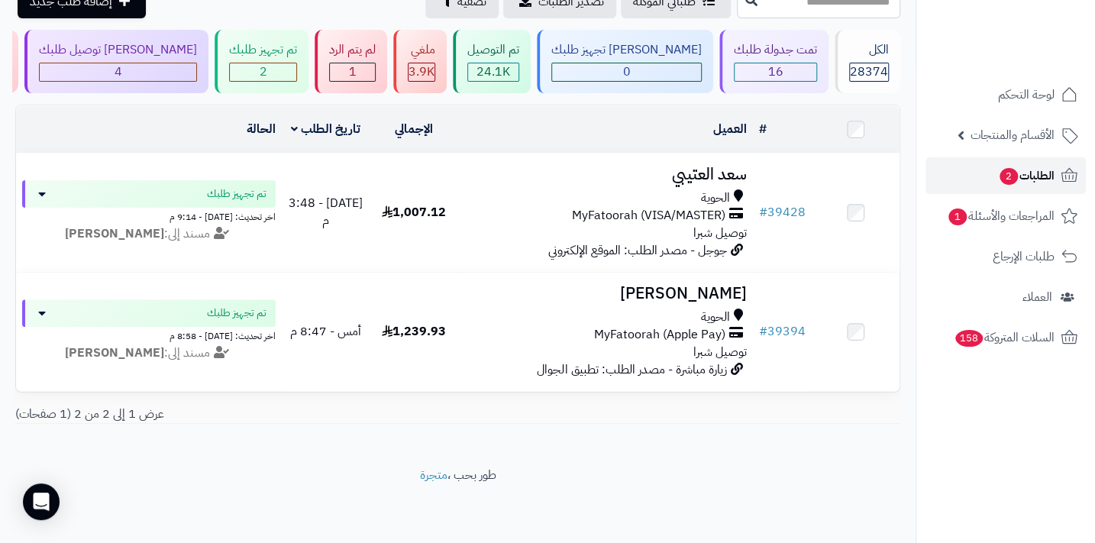
click at [1018, 179] on span "الطلبات 2" at bounding box center [1026, 175] width 56 height 21
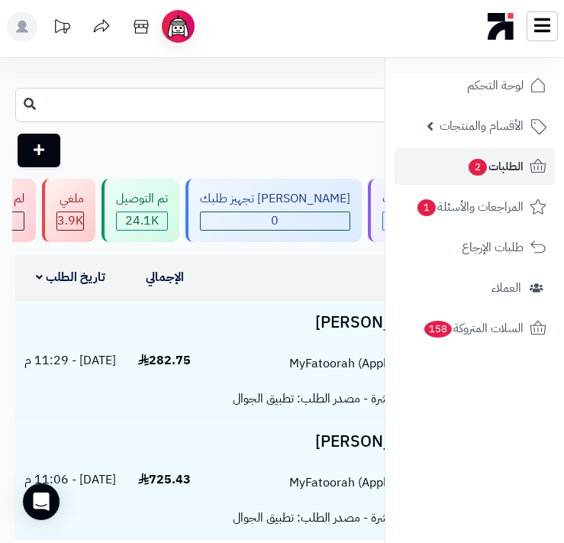
click at [340, 94] on input "text" at bounding box center [282, 105] width 534 height 34
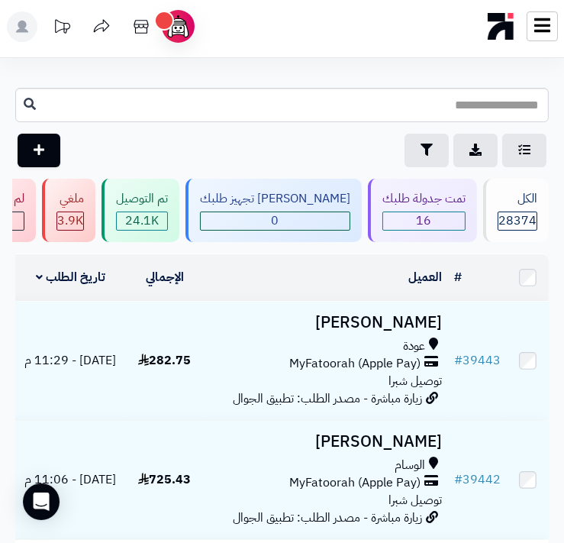
click at [22, 28] on icon at bounding box center [22, 27] width 12 height 12
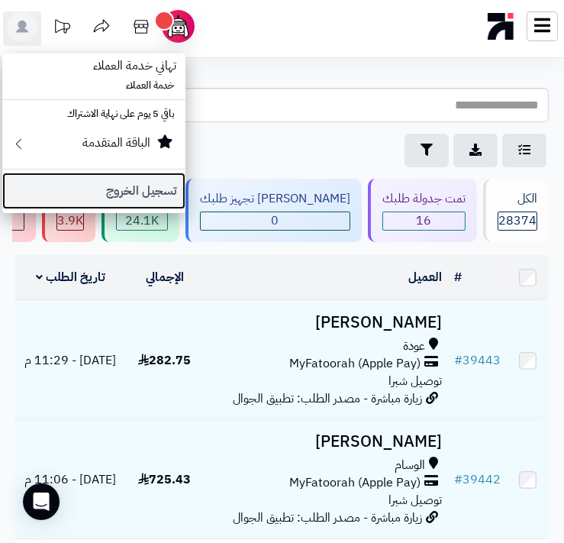
click at [141, 196] on link "تسجيل الخروج" at bounding box center [93, 190] width 183 height 37
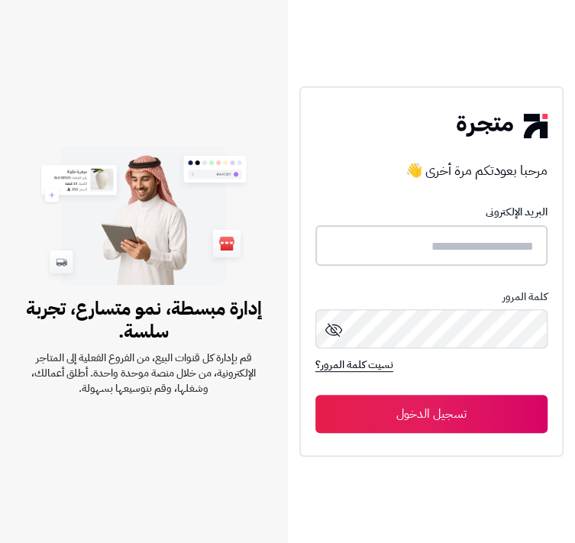
click at [391, 233] on input "text" at bounding box center [431, 245] width 232 height 40
type input "******"
click at [315, 395] on button "تسجيل الدخول" at bounding box center [431, 414] width 232 height 38
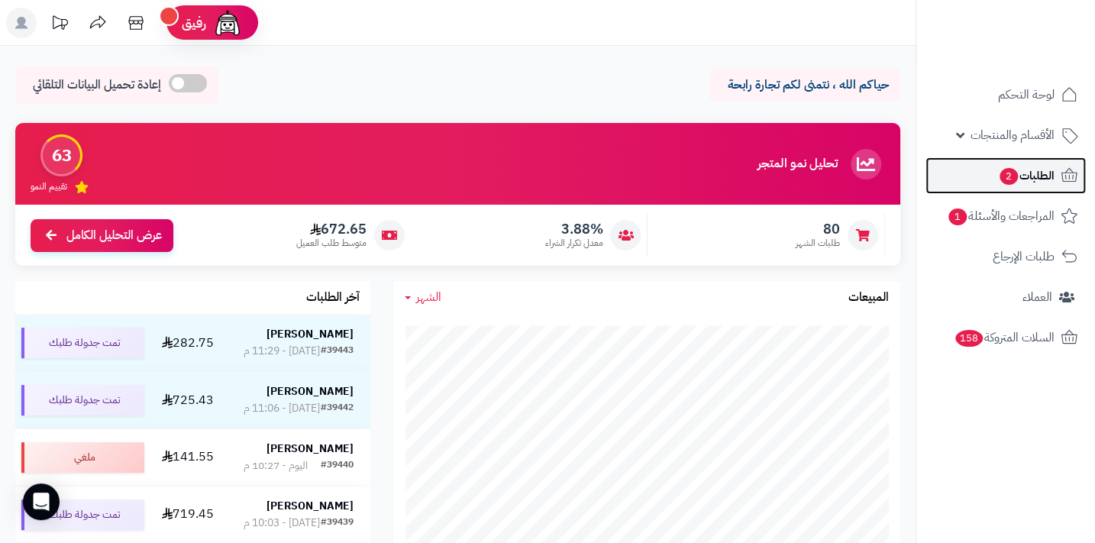
click at [563, 189] on link "الطلبات 2" at bounding box center [1005, 175] width 160 height 37
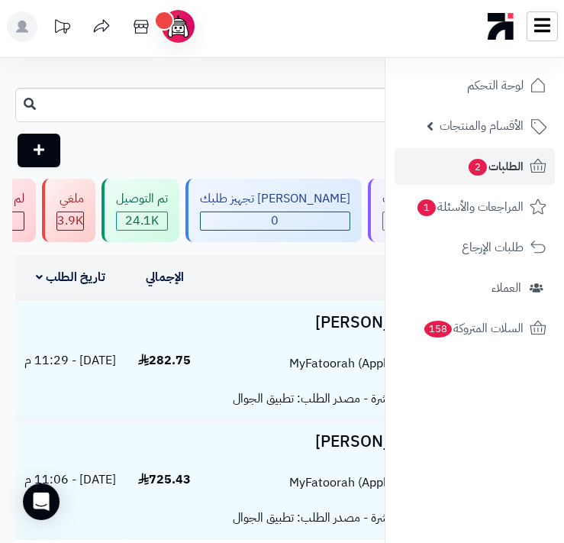
scroll to position [0, -389]
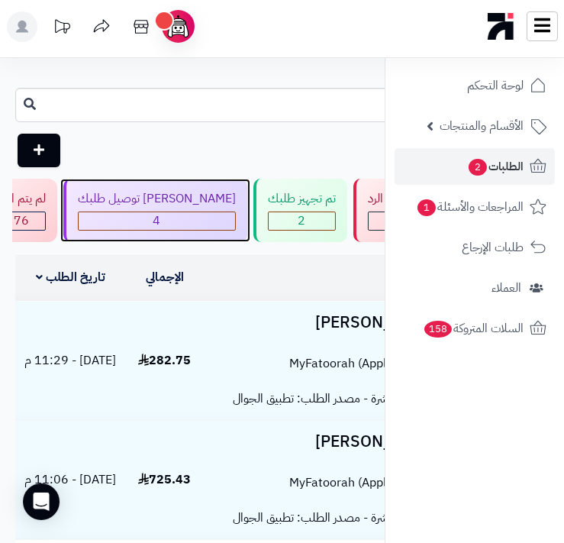
click at [235, 229] on span "4" at bounding box center [157, 221] width 156 height 18
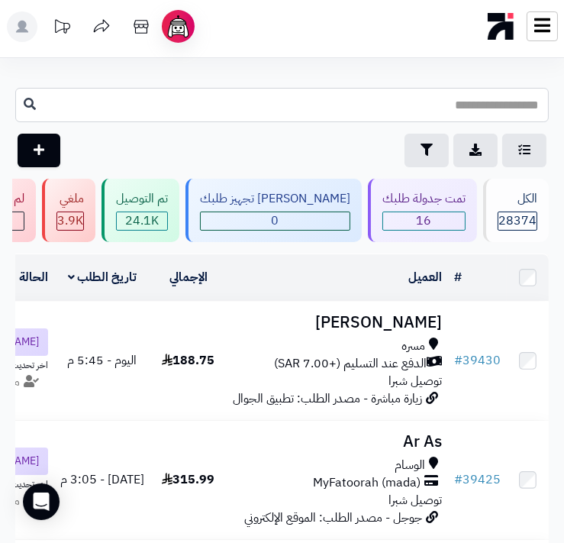
click at [453, 103] on input "text" at bounding box center [282, 105] width 534 height 34
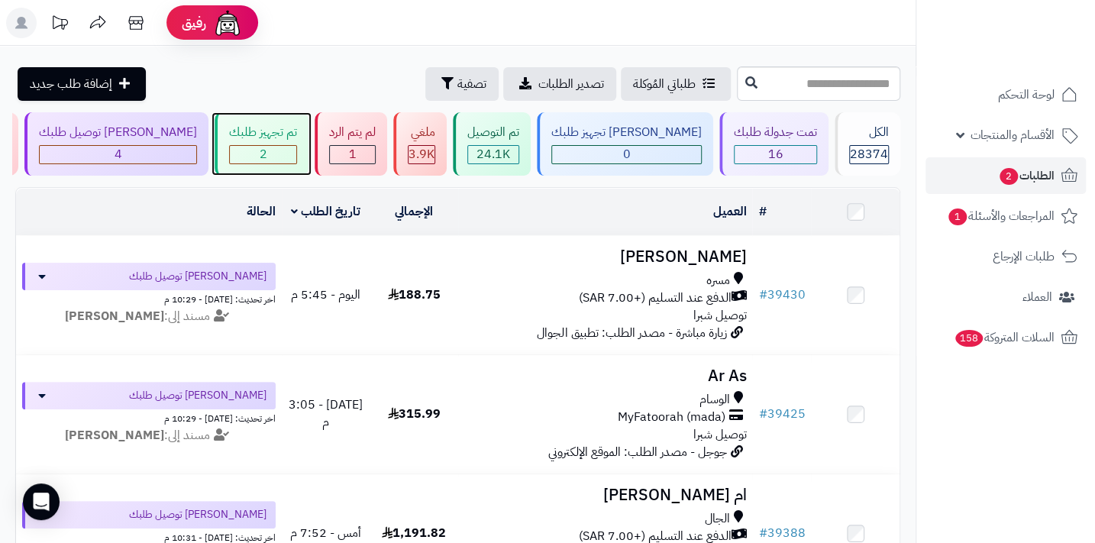
click at [296, 161] on div "2" at bounding box center [263, 155] width 66 height 18
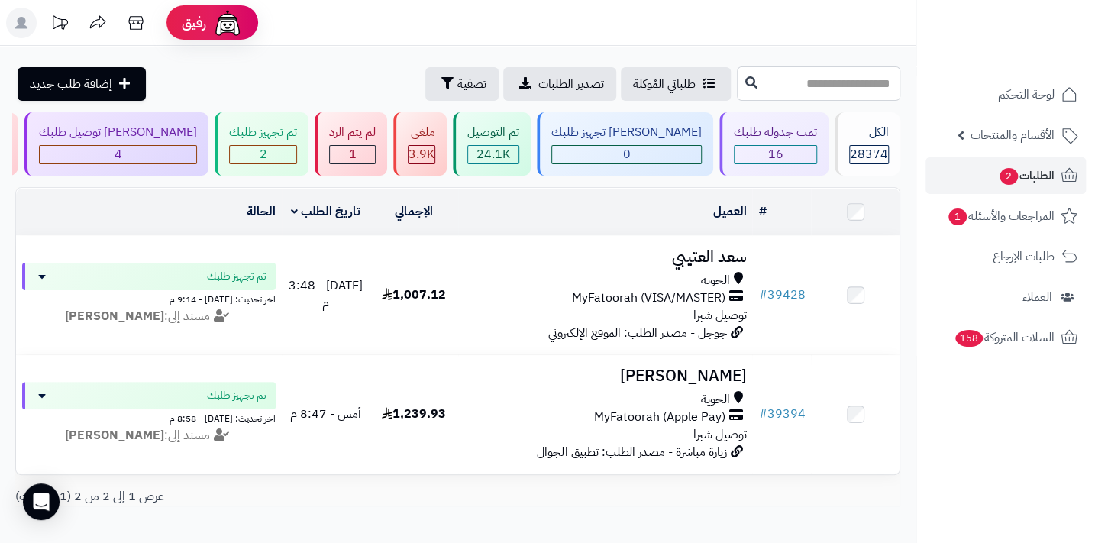
click at [796, 91] on input "text" at bounding box center [818, 83] width 163 height 34
type input "*****"
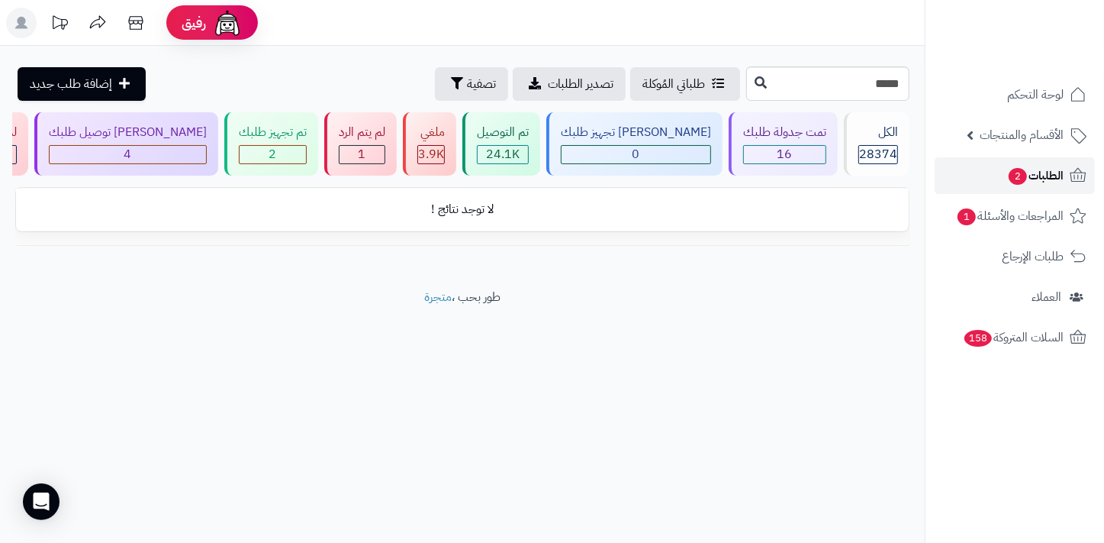
click at [1015, 176] on span "2" at bounding box center [1018, 176] width 18 height 17
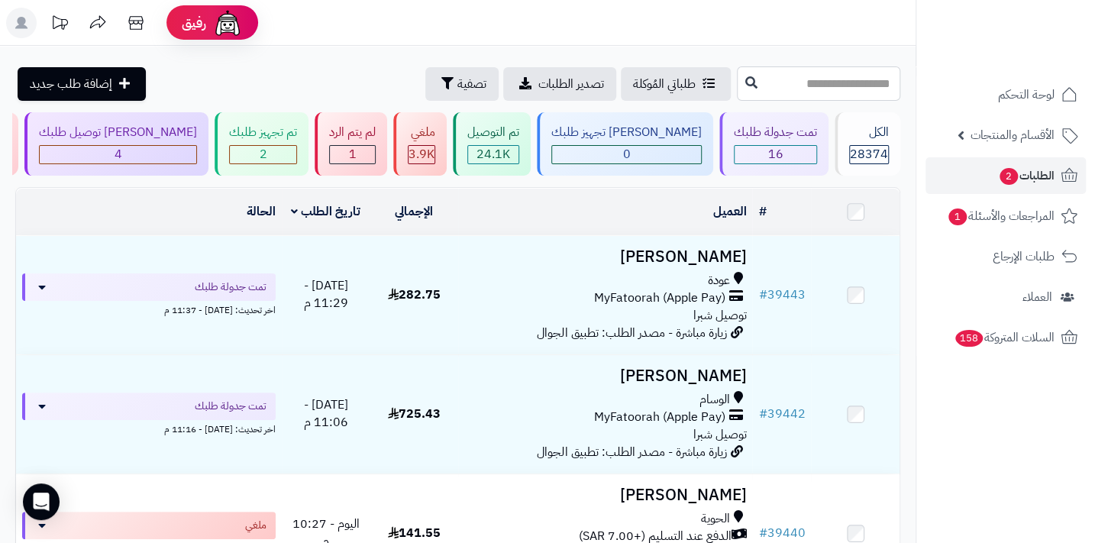
click at [851, 91] on input "text" at bounding box center [818, 83] width 163 height 34
type input "*****"
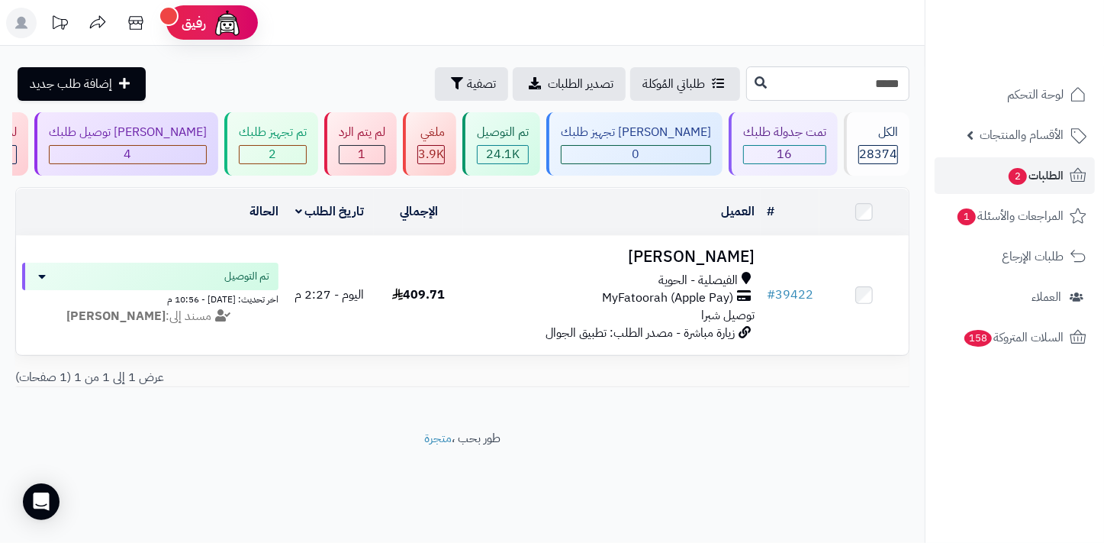
click at [794, 83] on input "*****" at bounding box center [827, 83] width 163 height 34
type input "*****"
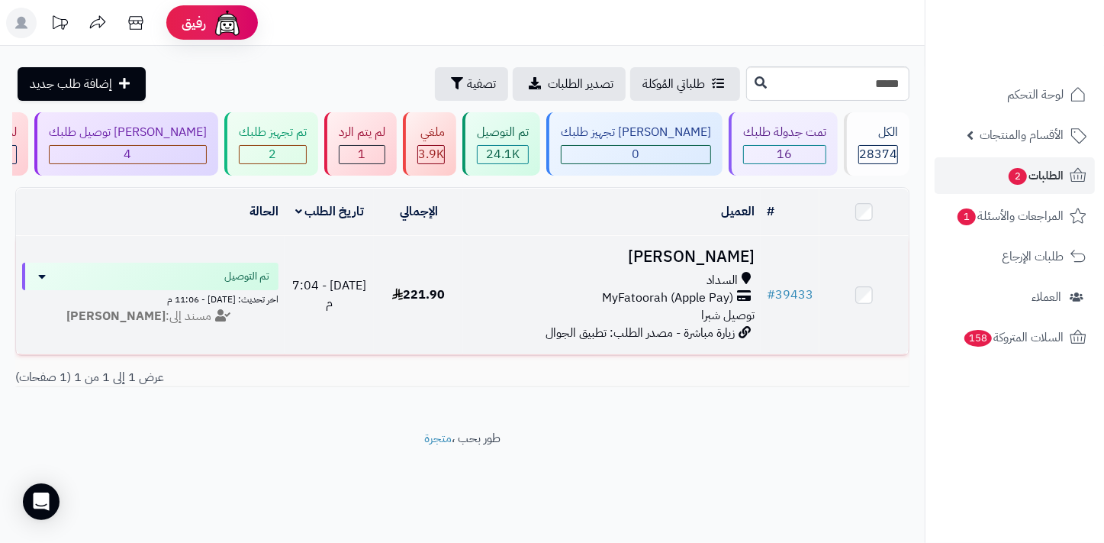
click at [694, 297] on span "MyFatoorah (Apple Pay)" at bounding box center [667, 298] width 131 height 18
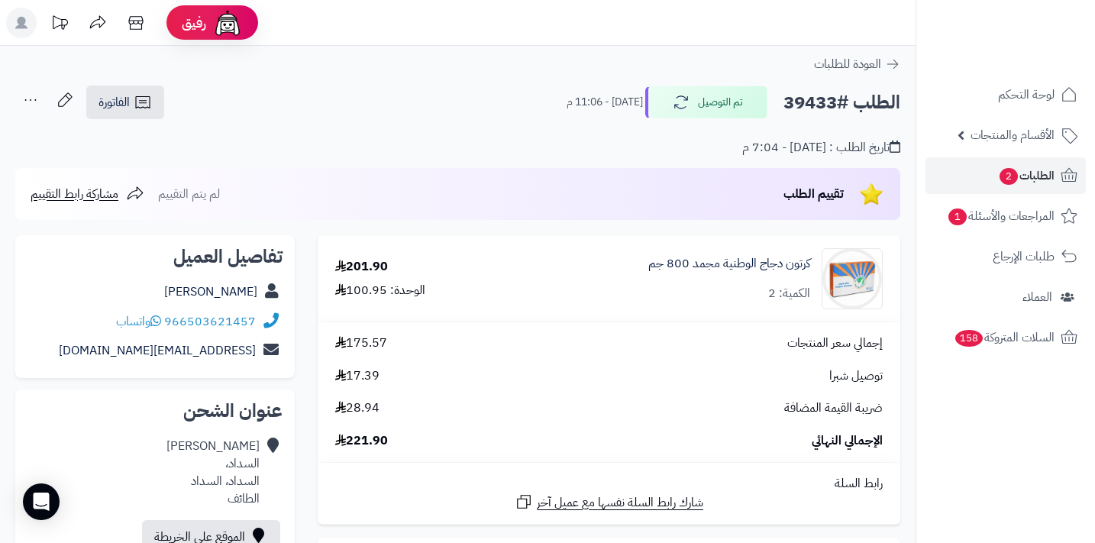
scroll to position [347, 0]
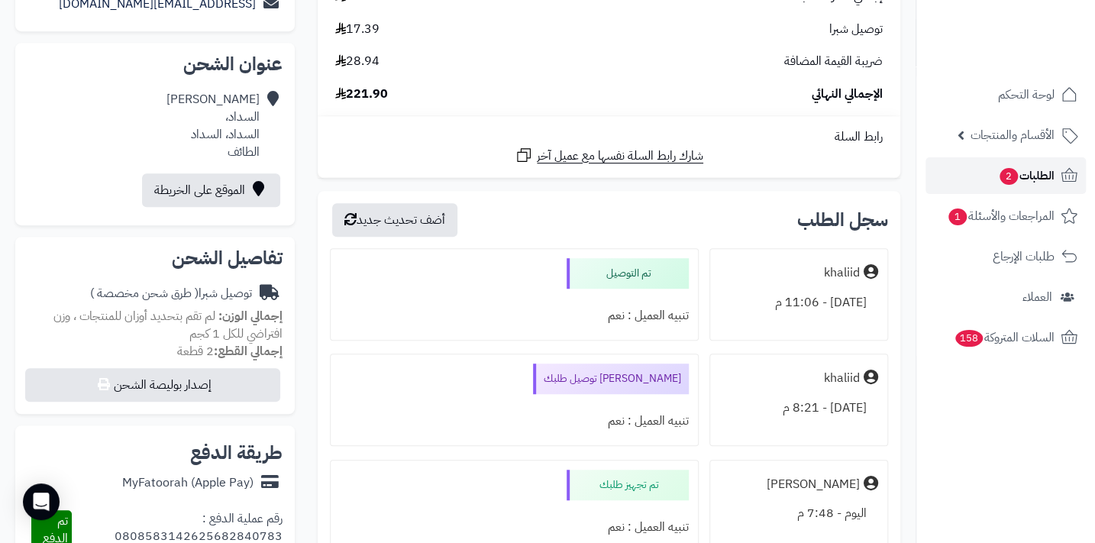
click at [1008, 182] on span "2" at bounding box center [1008, 176] width 18 height 17
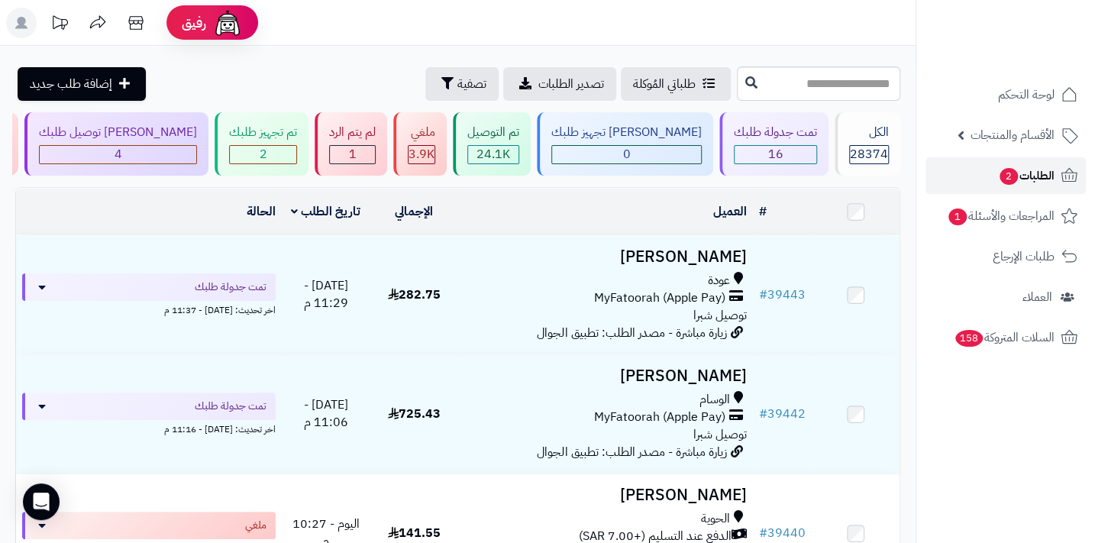
click at [1025, 177] on span "الطلبات 2" at bounding box center [1026, 175] width 56 height 21
click at [24, 27] on icon at bounding box center [21, 23] width 12 height 12
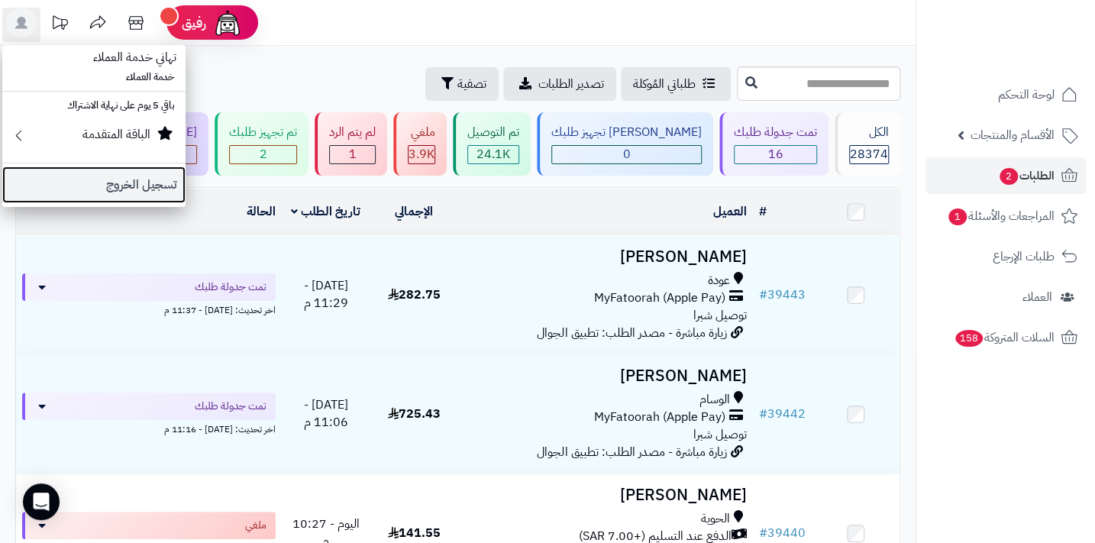
click at [135, 185] on link "تسجيل الخروج" at bounding box center [93, 184] width 183 height 37
